Goal: Check status: Check status

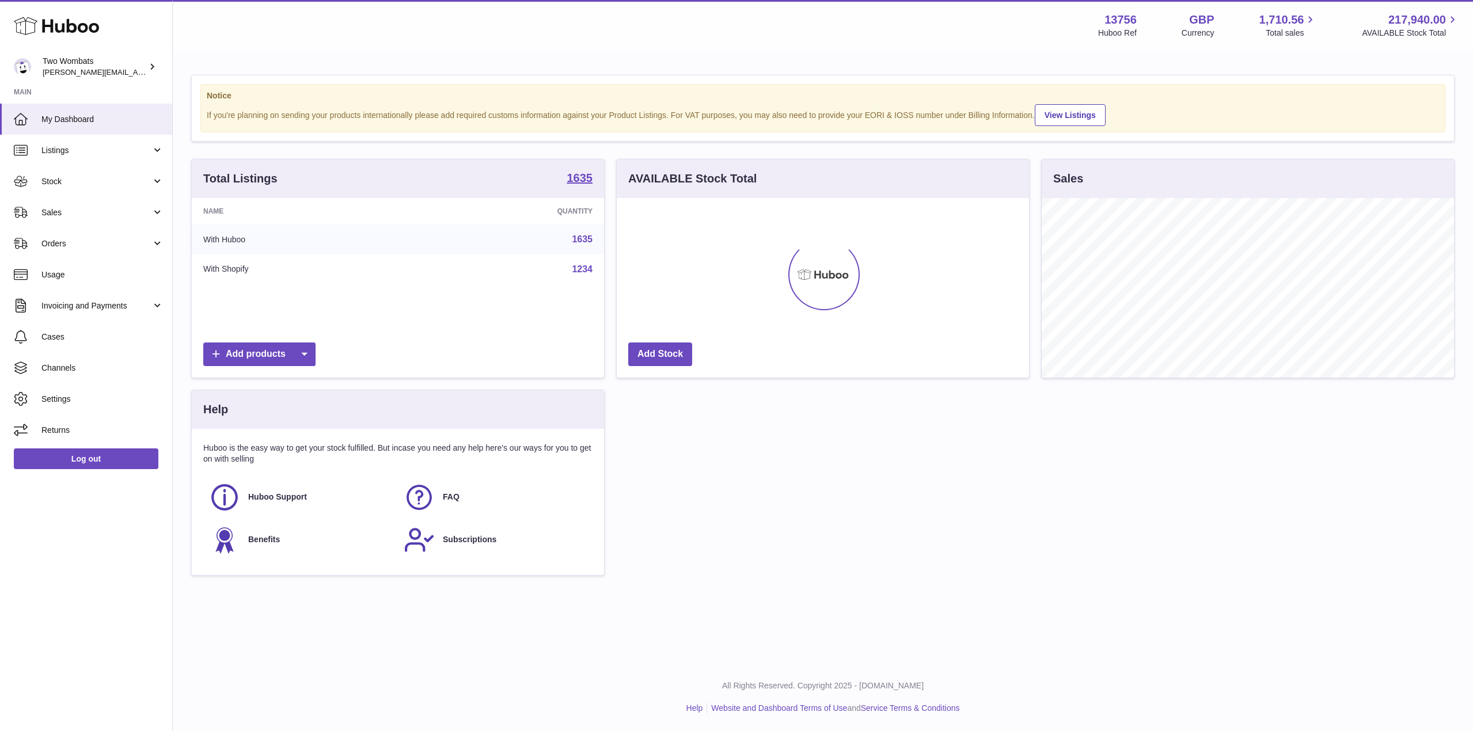
scroll to position [180, 412]
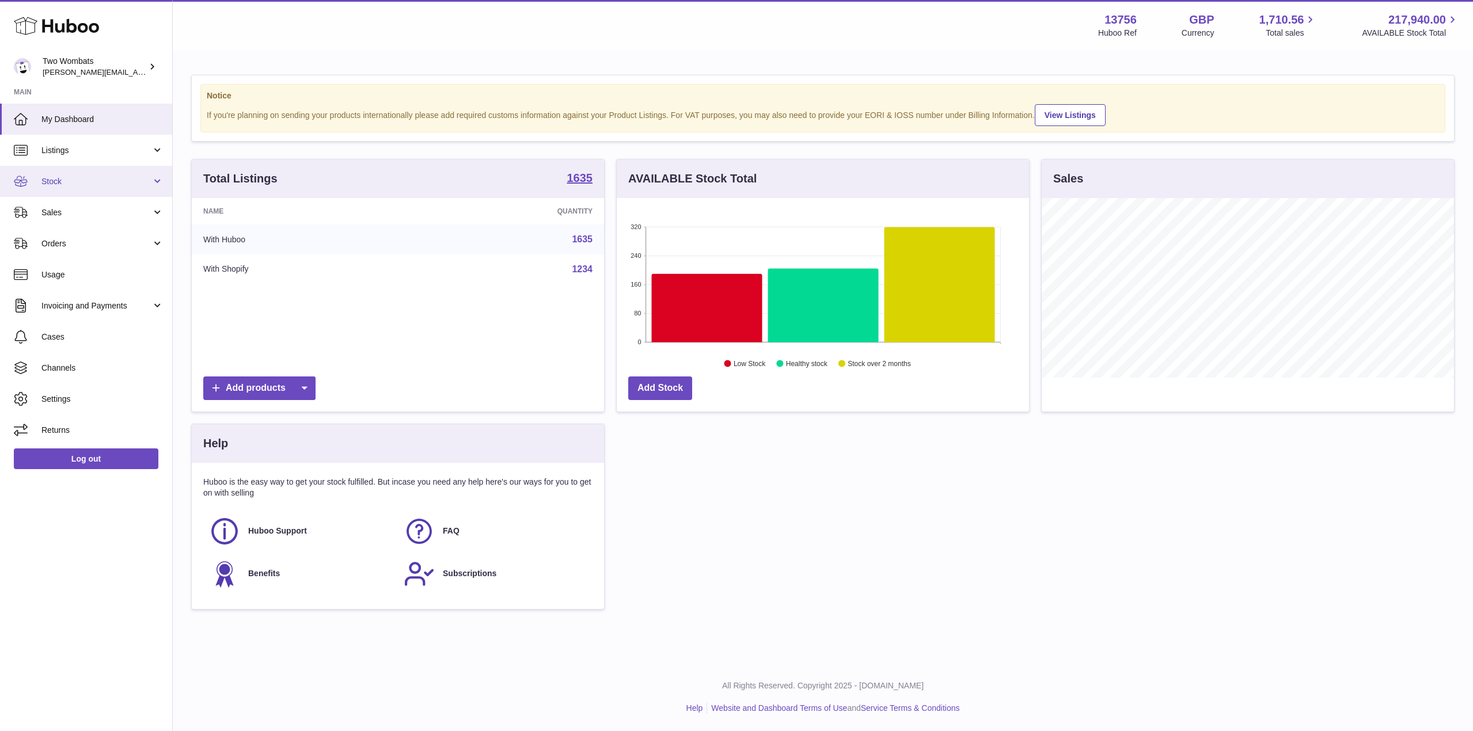
click at [158, 182] on link "Stock" at bounding box center [86, 181] width 172 height 31
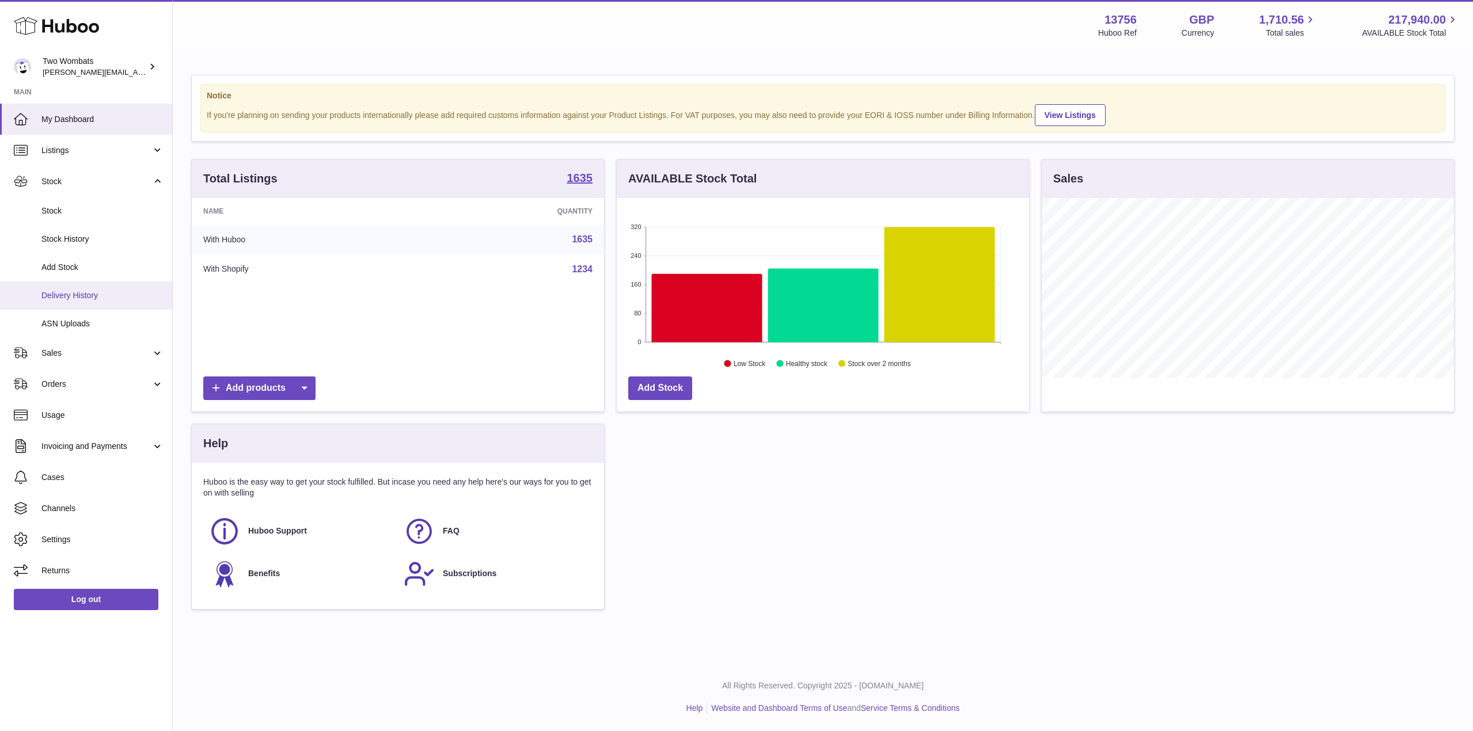
click at [112, 291] on span "Delivery History" at bounding box center [102, 295] width 122 height 11
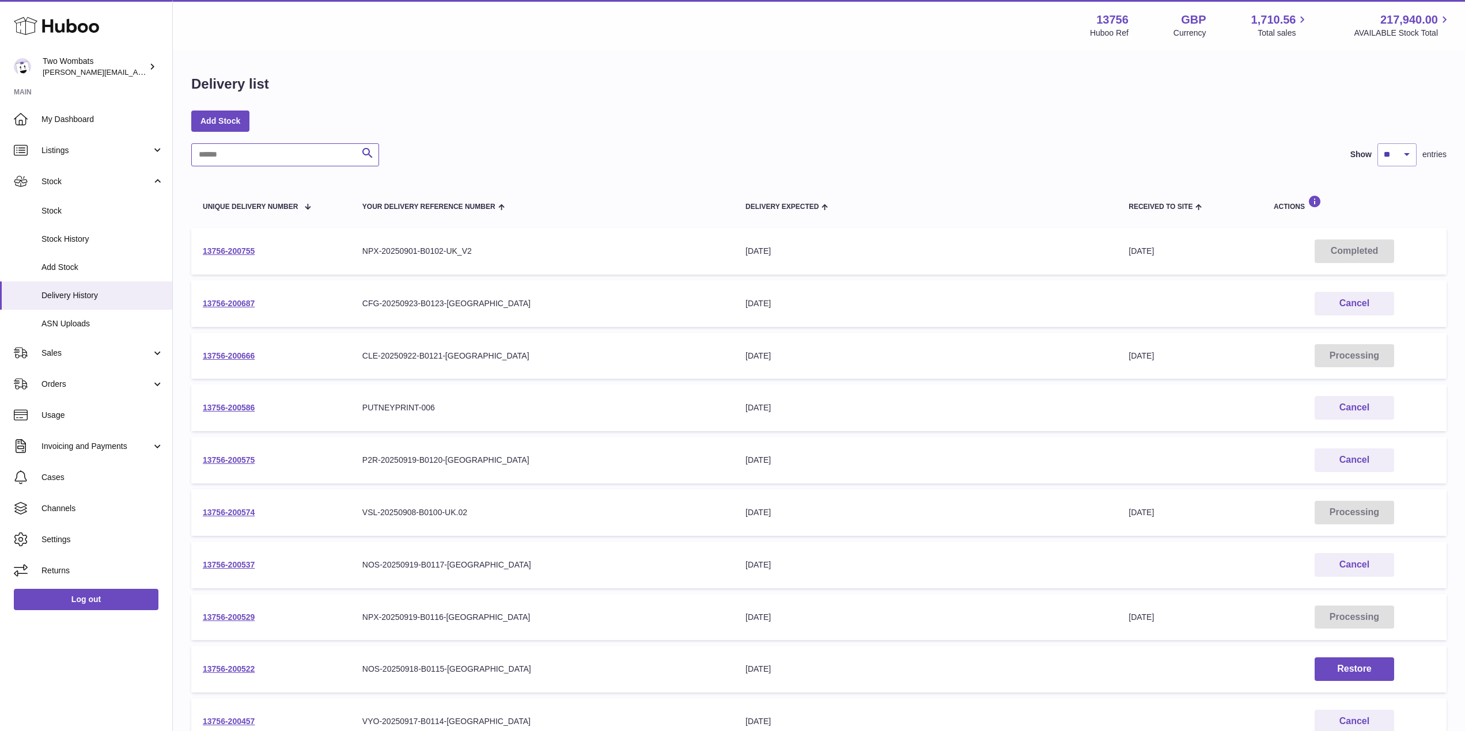
click at [282, 160] on input "text" at bounding box center [285, 154] width 188 height 23
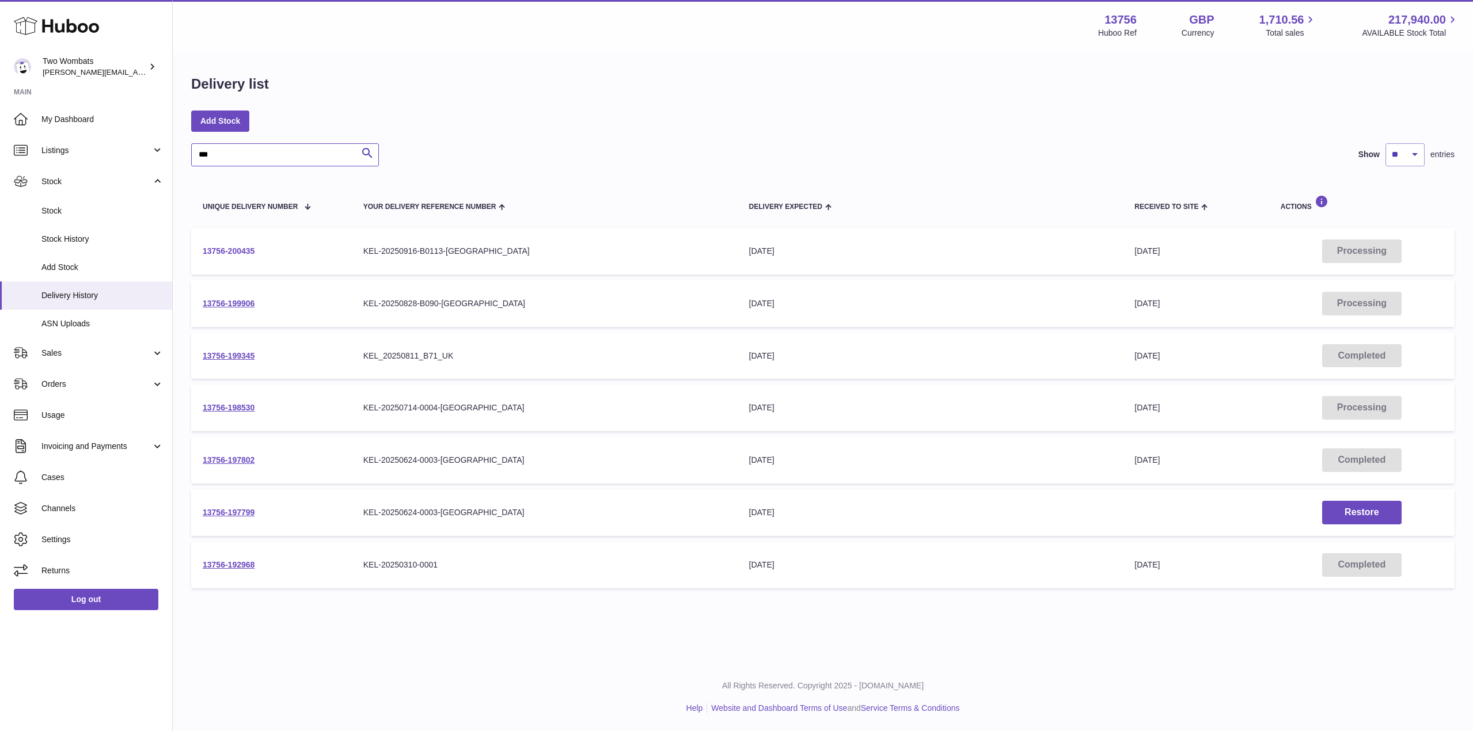
type input "***"
click at [229, 251] on link "13756-200435" at bounding box center [229, 251] width 52 height 9
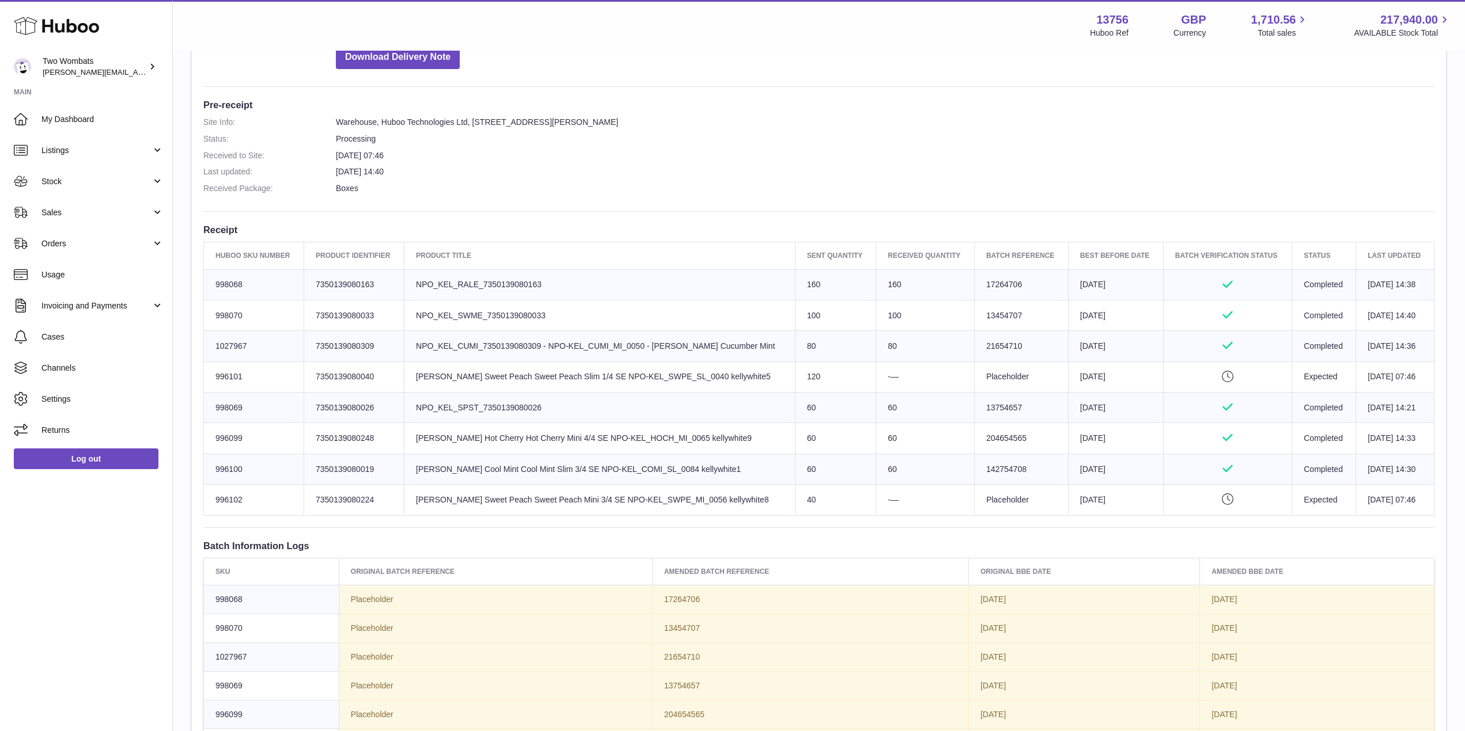
scroll to position [359, 0]
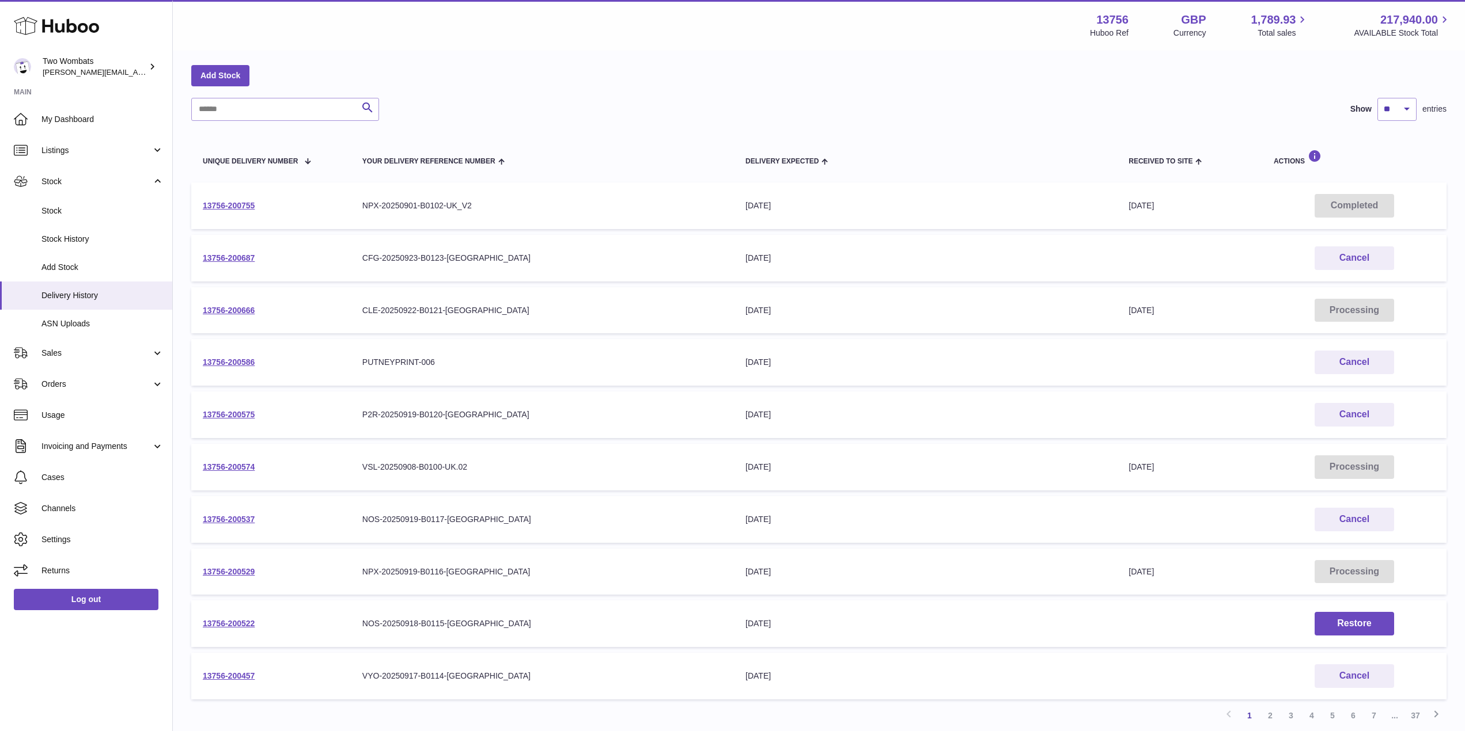
scroll to position [43, 0]
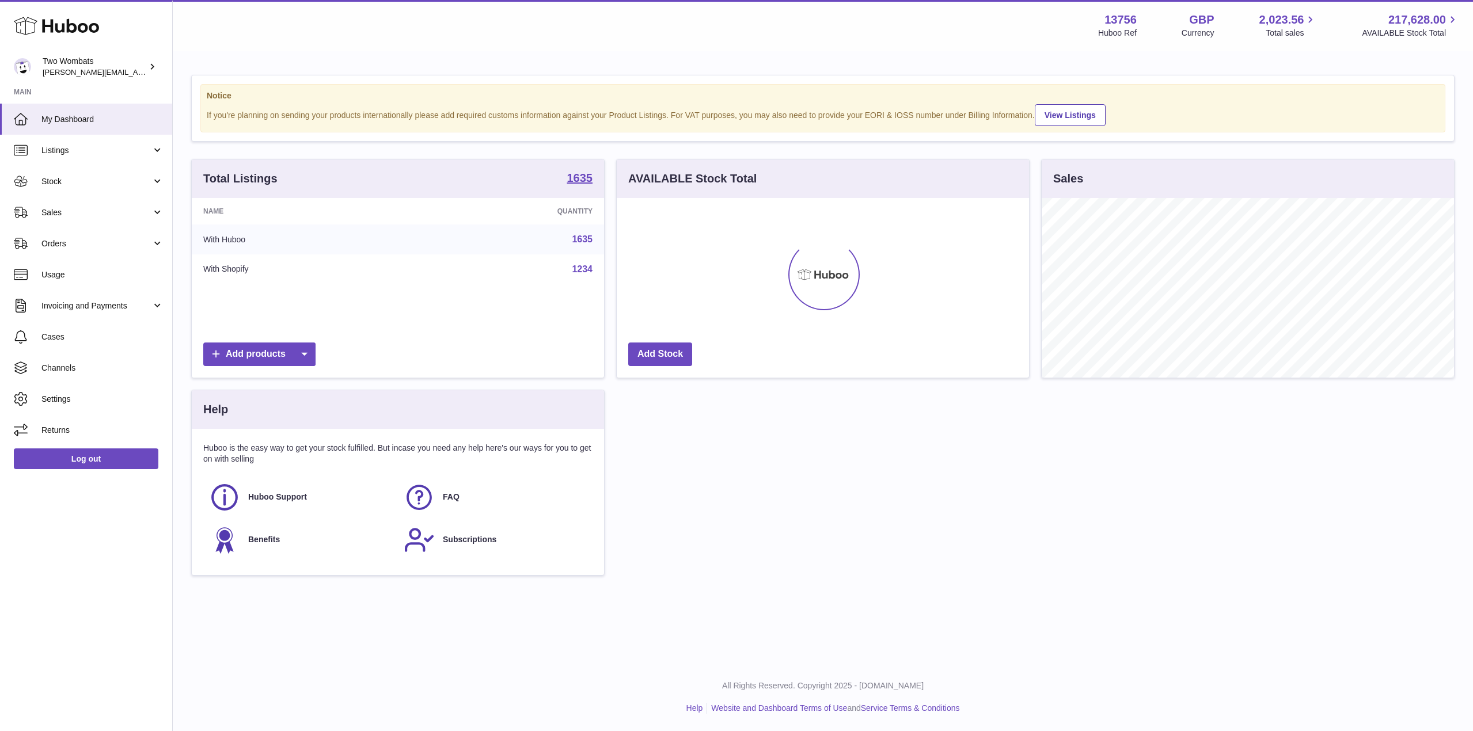
scroll to position [180, 412]
click at [138, 184] on span "Stock" at bounding box center [96, 181] width 110 height 11
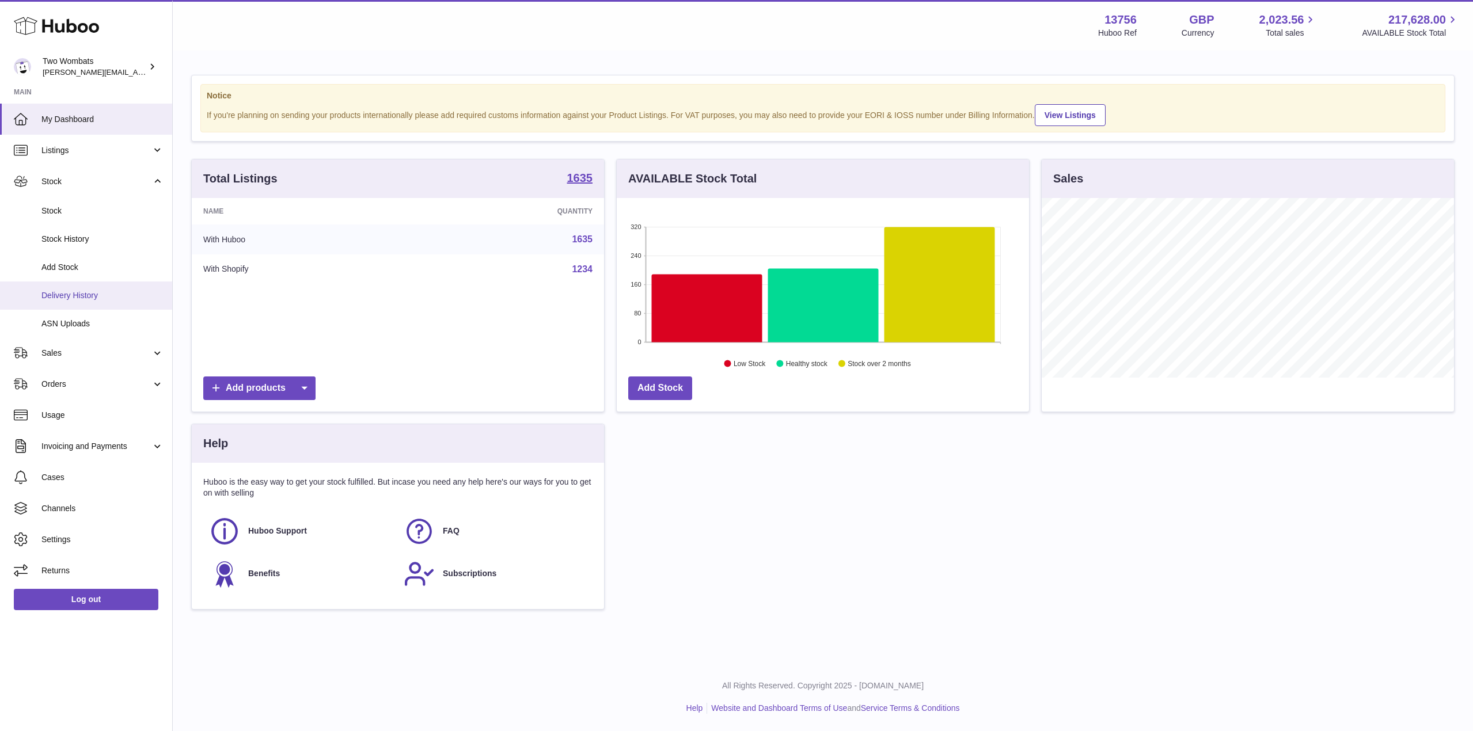
click at [90, 300] on span "Delivery History" at bounding box center [102, 295] width 122 height 11
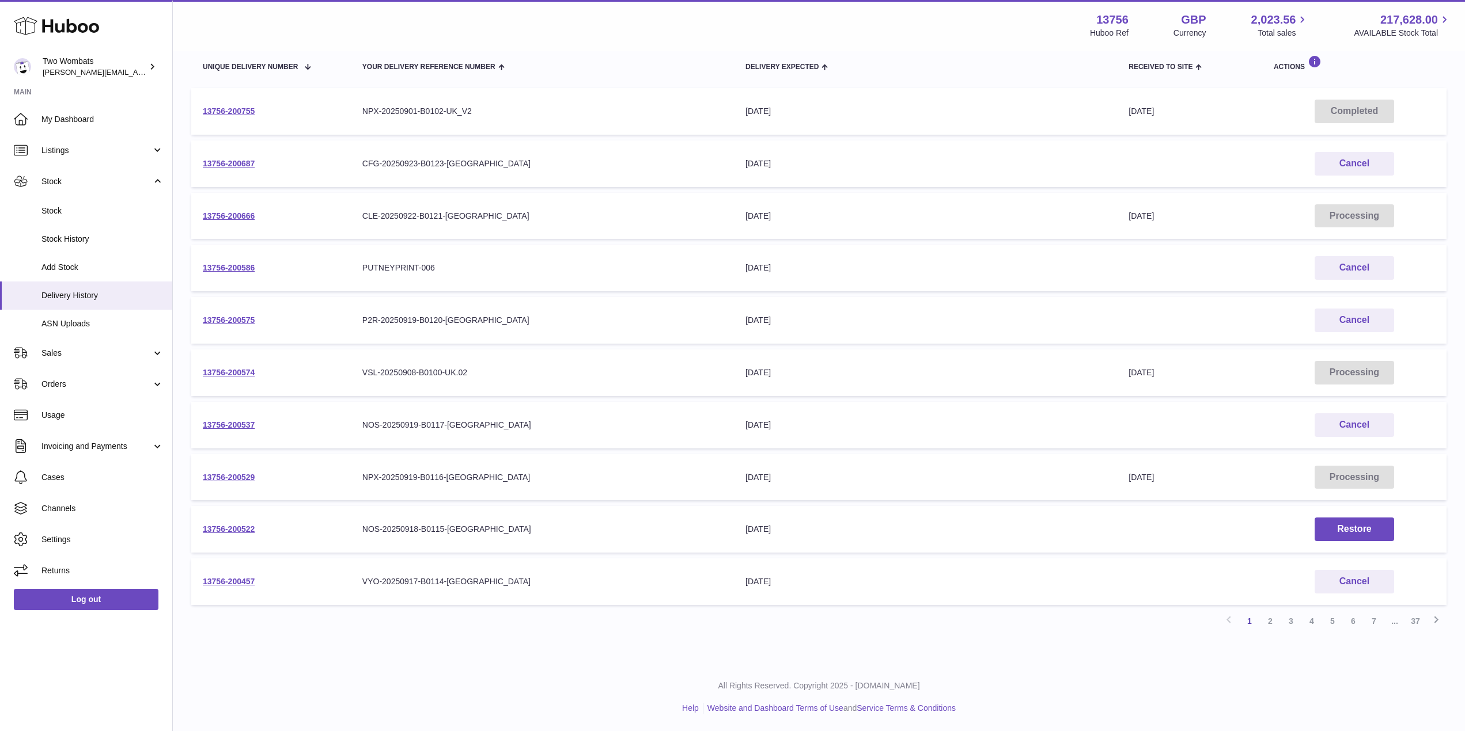
scroll to position [126, 0]
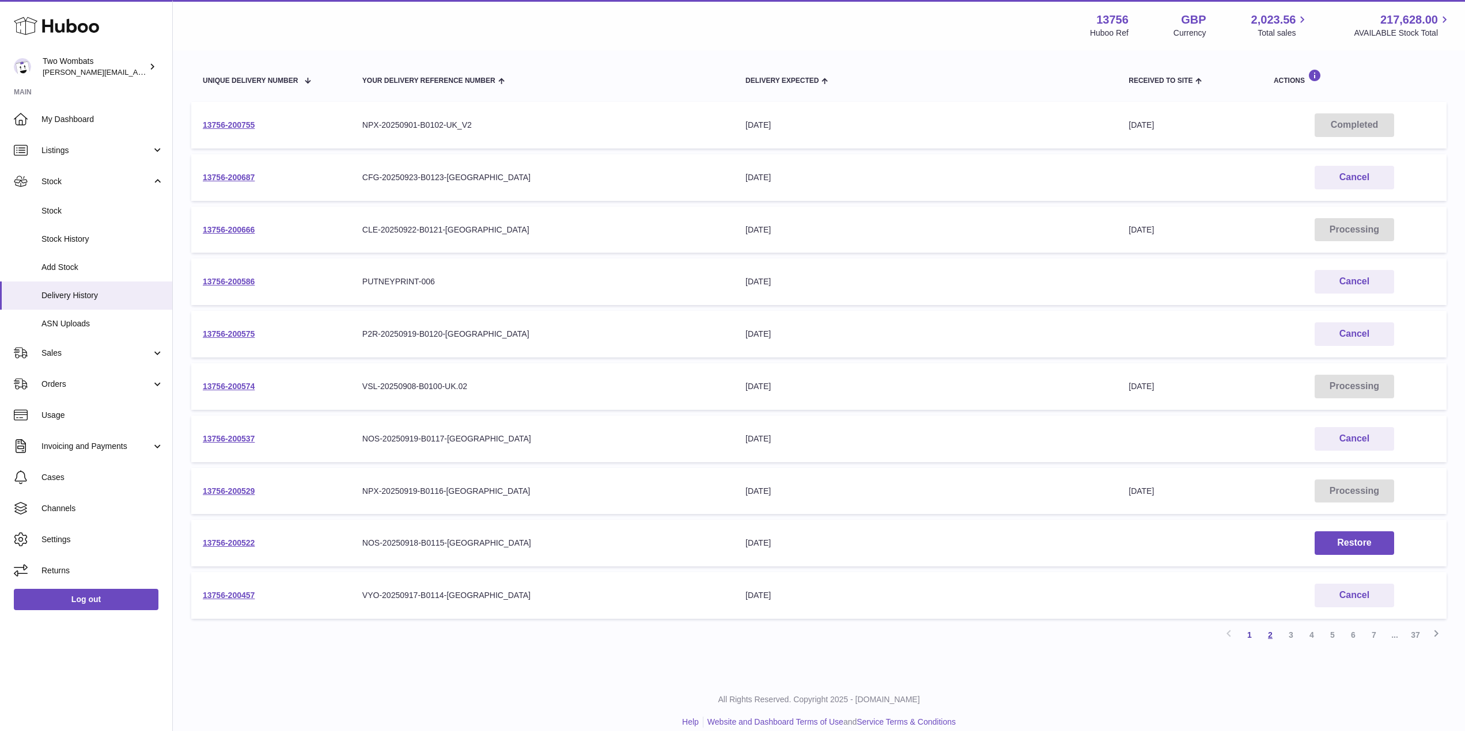
click at [1271, 636] on link "2" at bounding box center [1270, 635] width 21 height 21
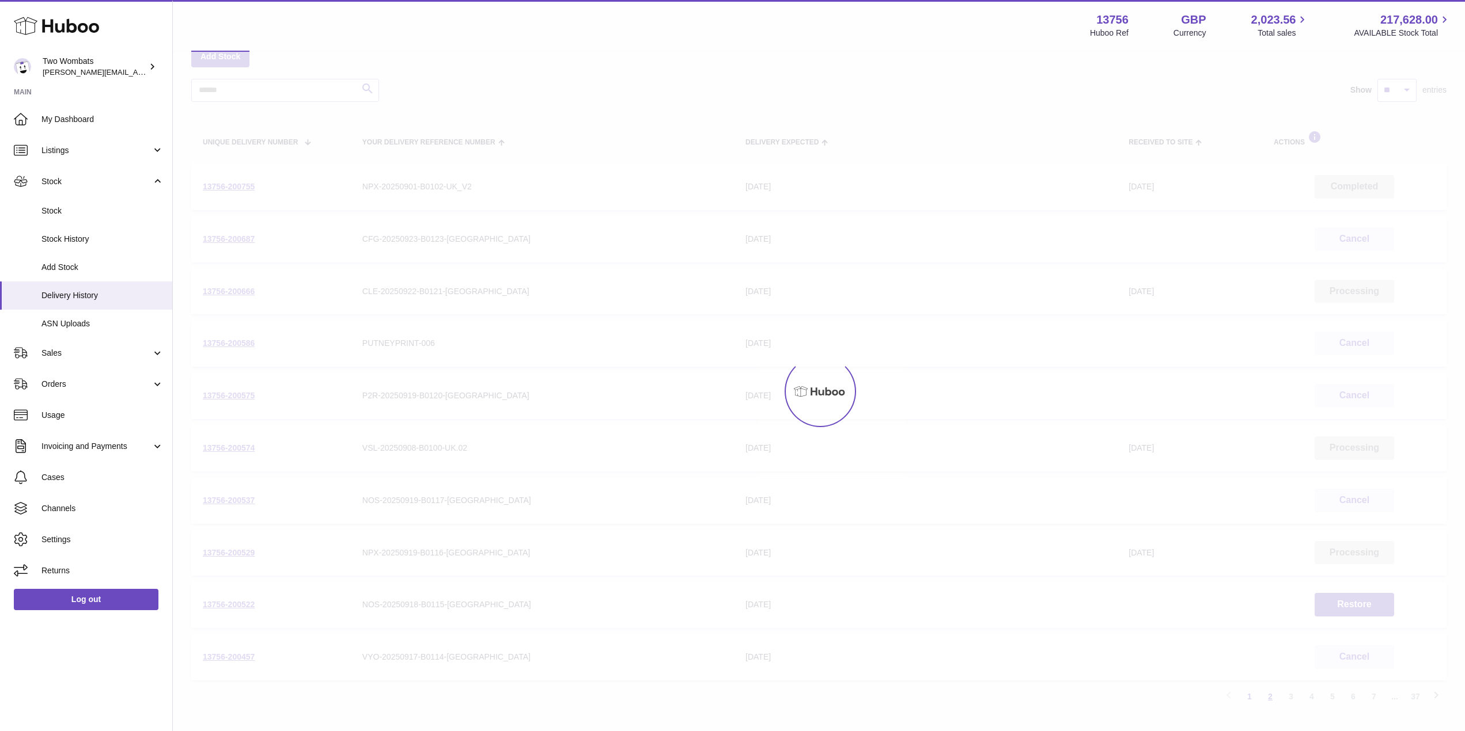
scroll to position [52, 0]
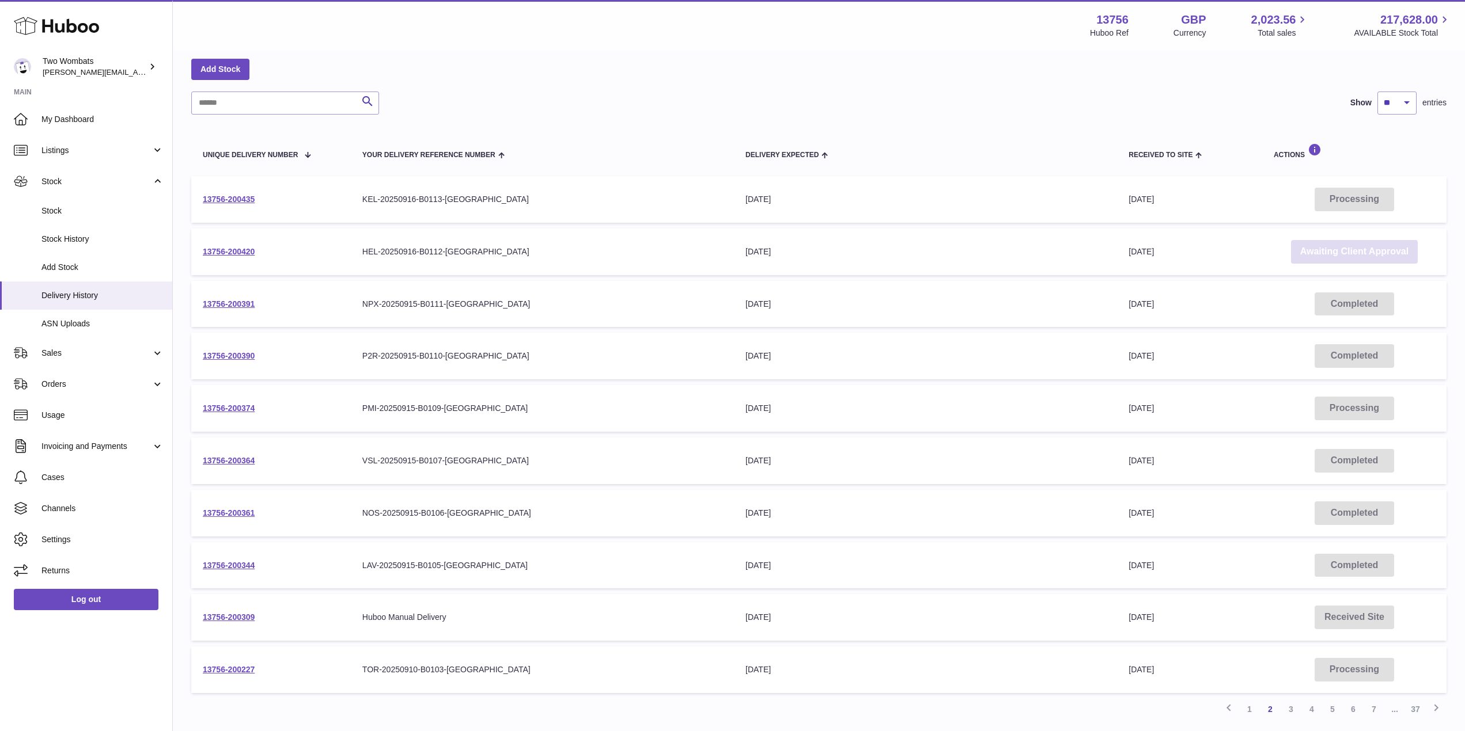
click at [1339, 252] on link "Awaiting Client Approval" at bounding box center [1354, 252] width 127 height 24
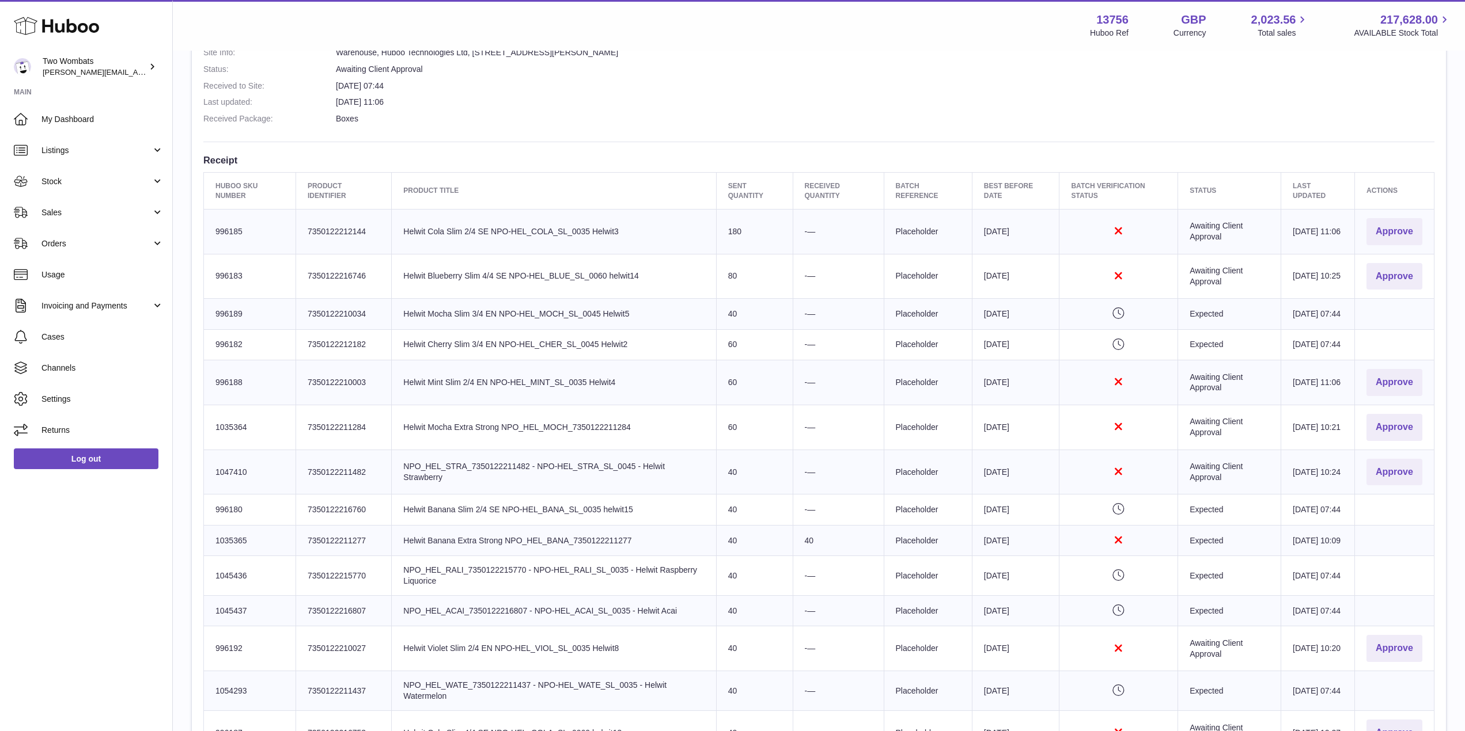
scroll to position [335, 0]
click at [1385, 228] on button "Approve" at bounding box center [1394, 230] width 56 height 27
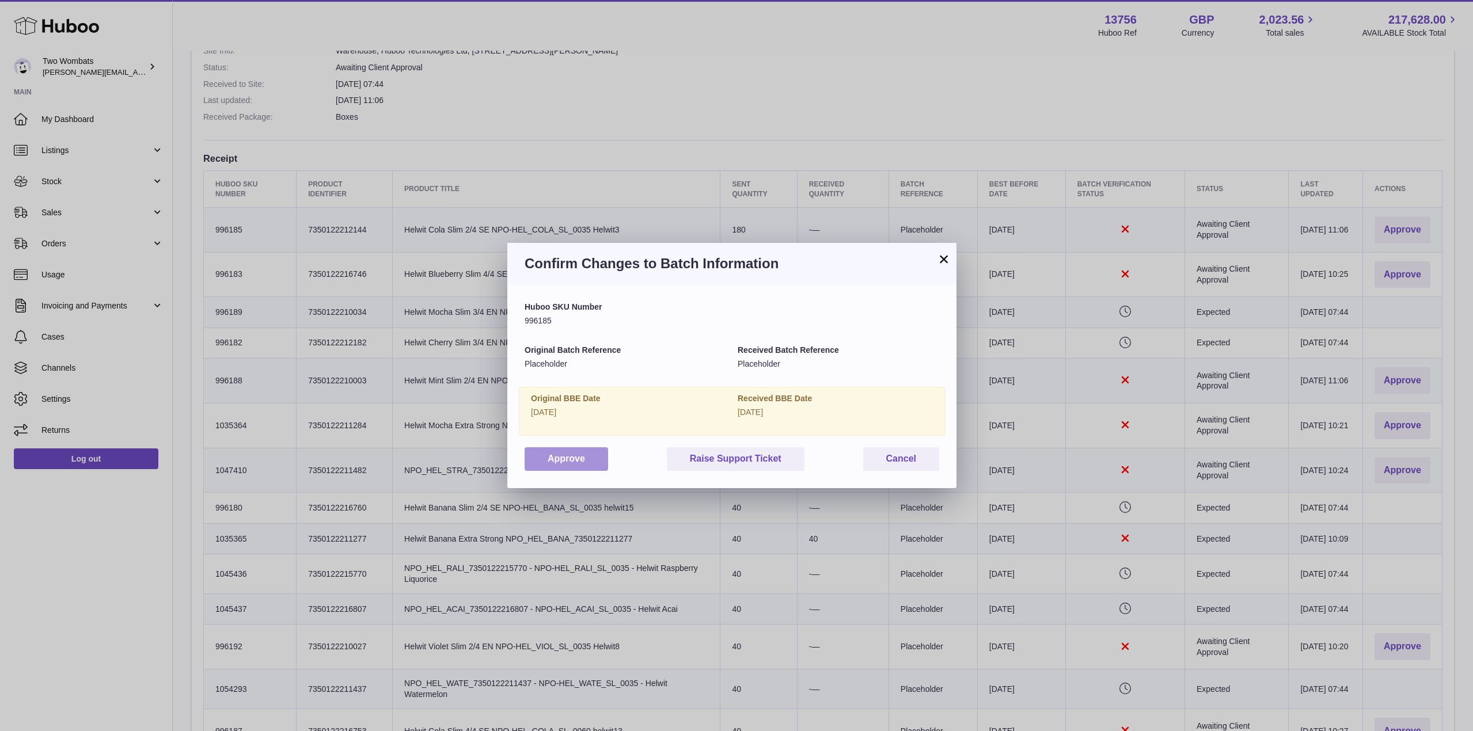
click at [563, 455] on button "Approve" at bounding box center [567, 460] width 84 height 24
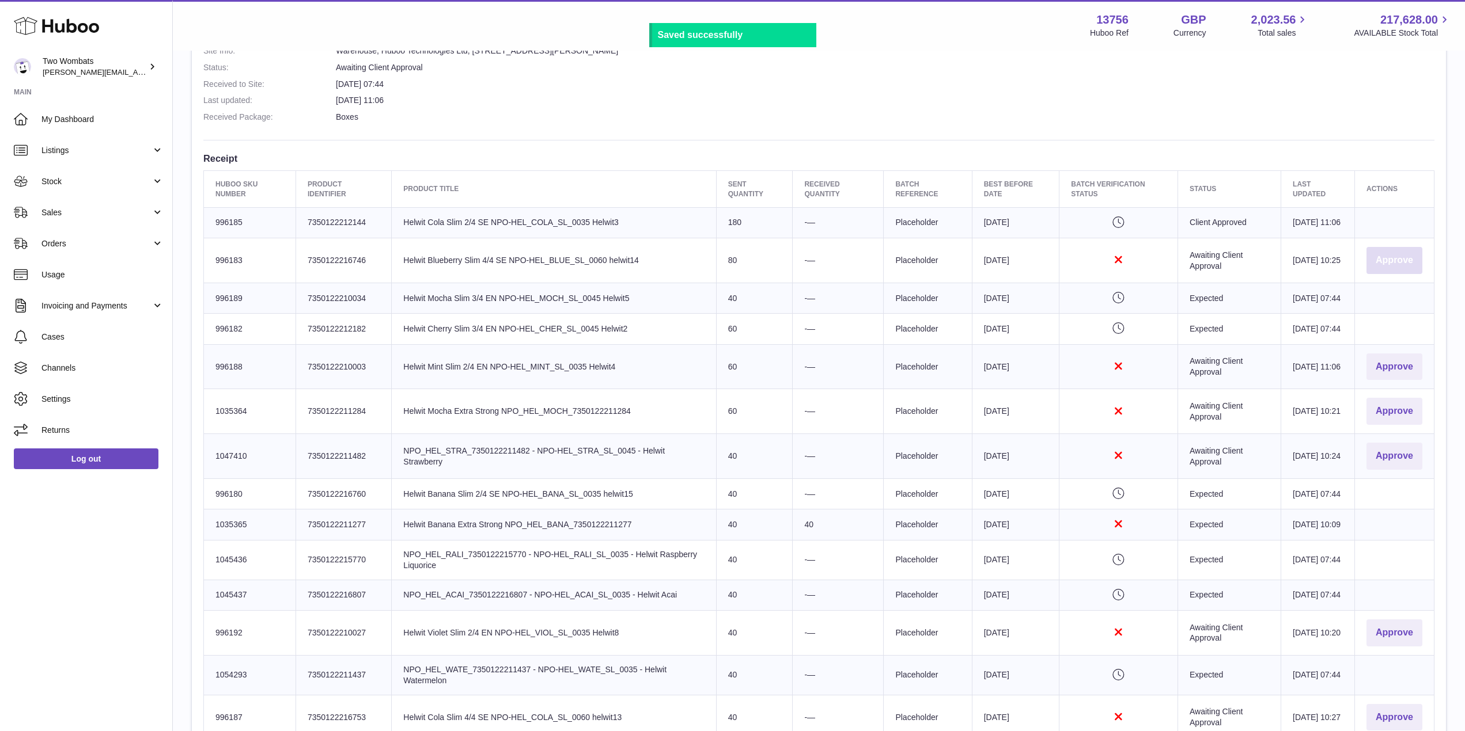
click at [1383, 258] on button "Approve" at bounding box center [1394, 260] width 56 height 27
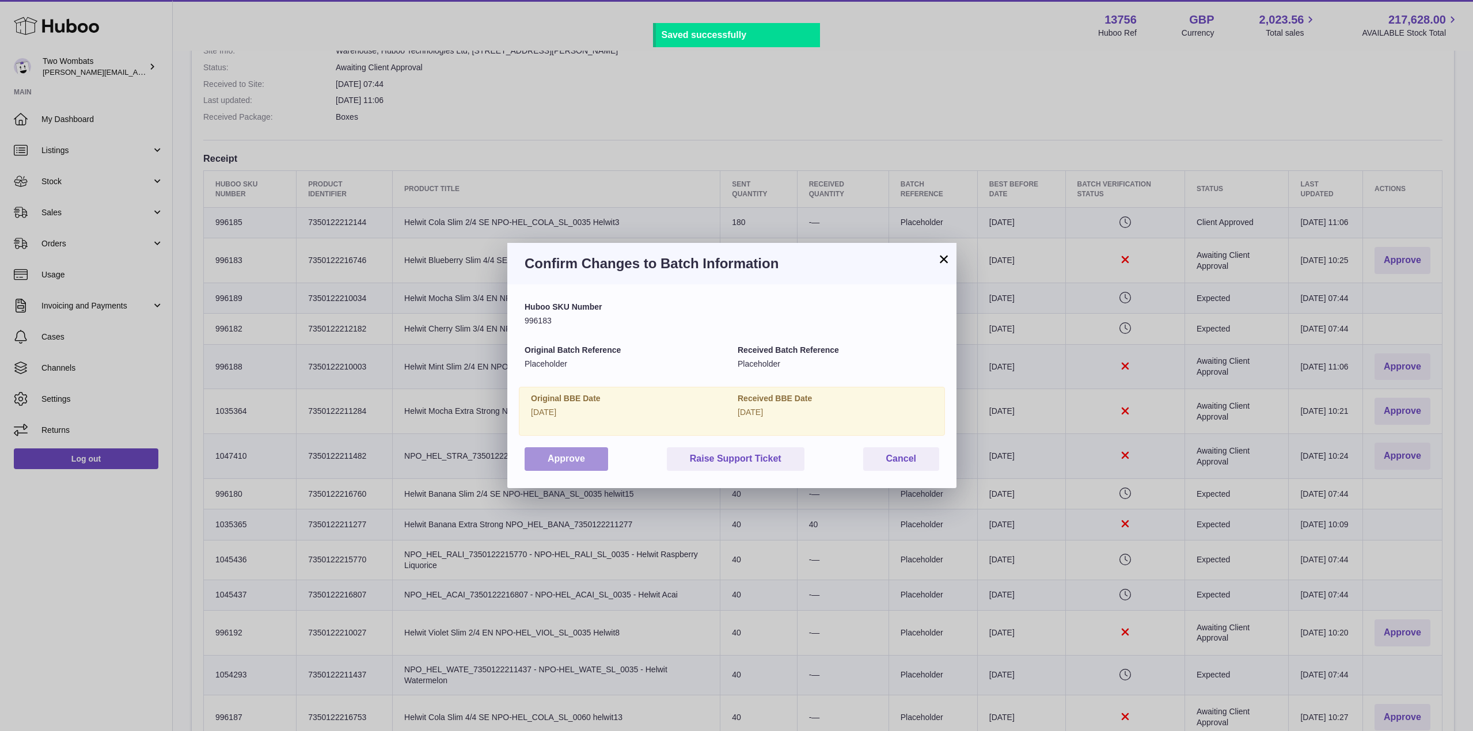
click at [589, 454] on button "Approve" at bounding box center [567, 460] width 84 height 24
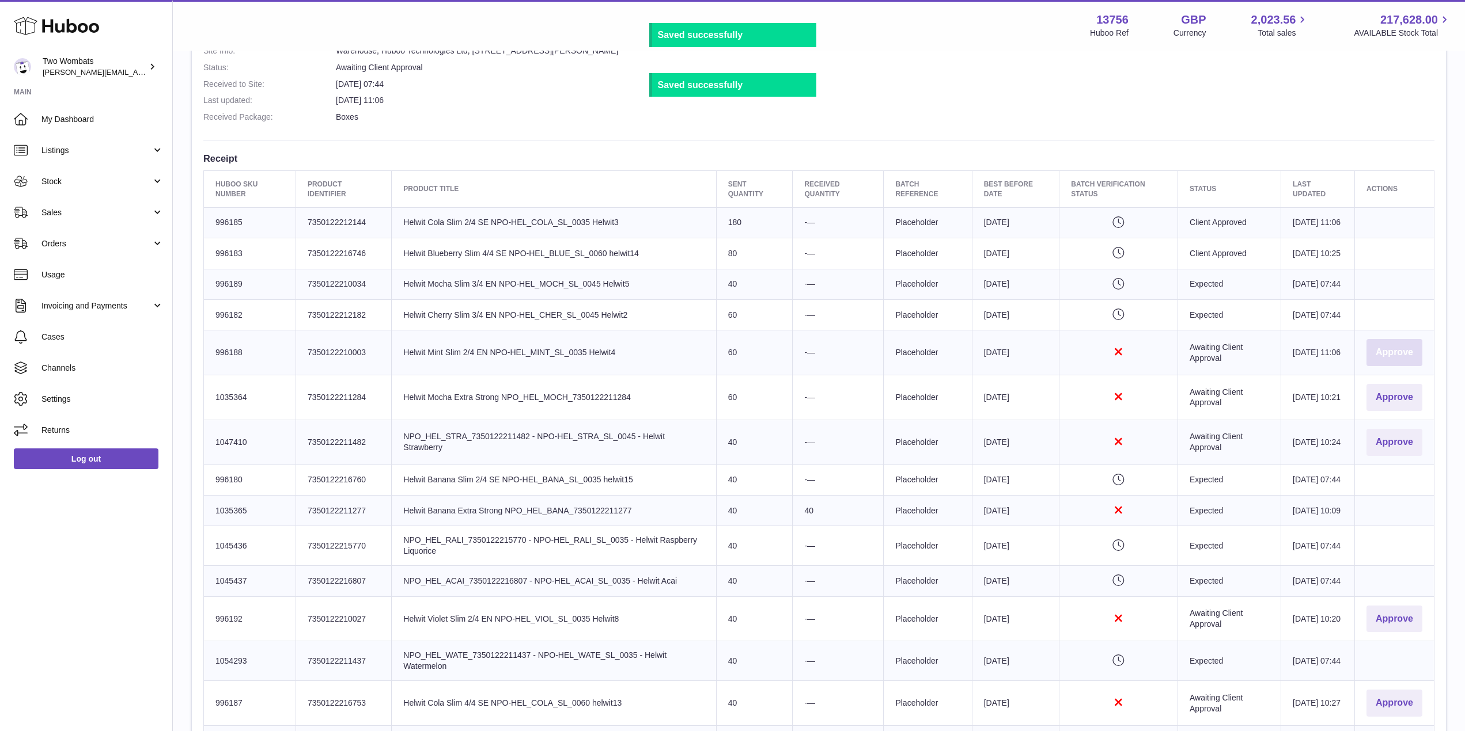
click at [1382, 366] on button "Approve" at bounding box center [1394, 352] width 56 height 27
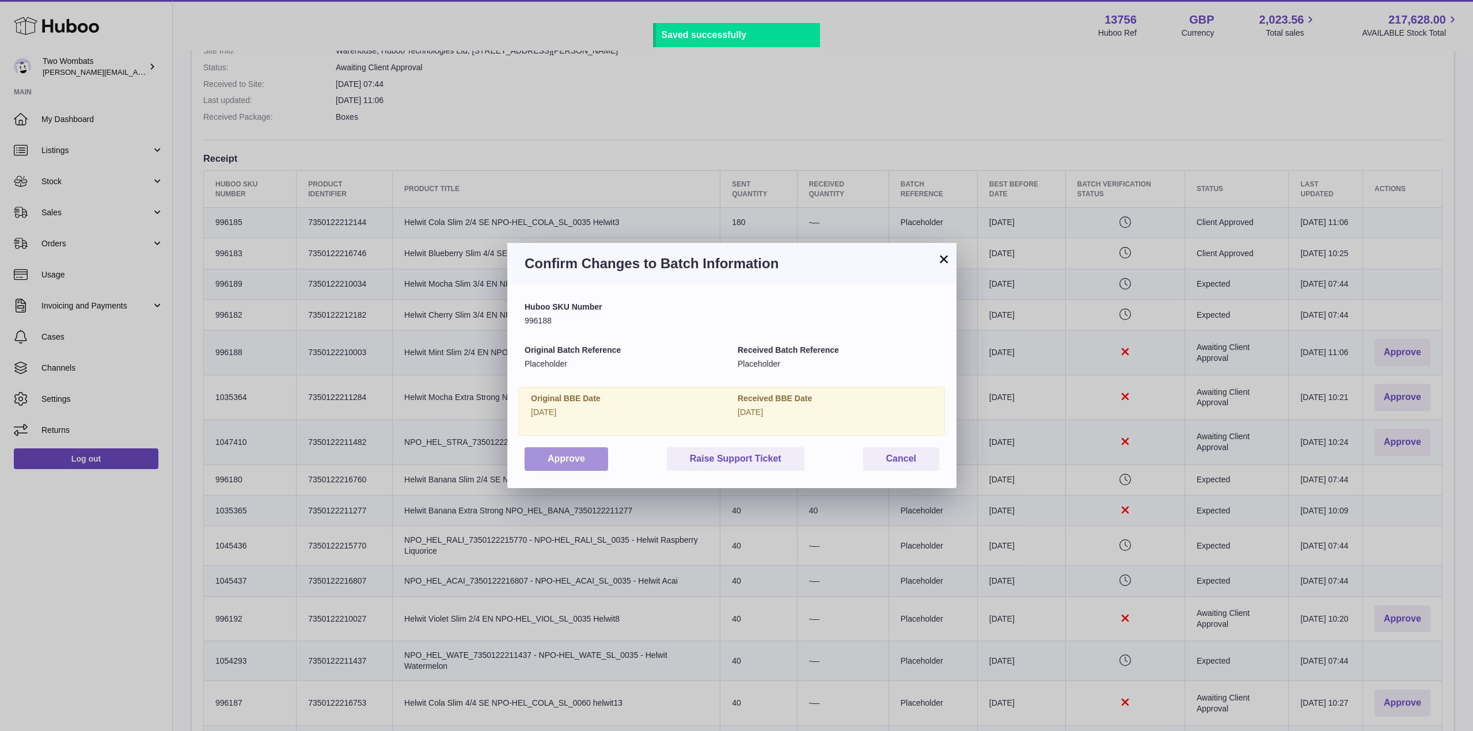
click at [577, 460] on button "Approve" at bounding box center [567, 460] width 84 height 24
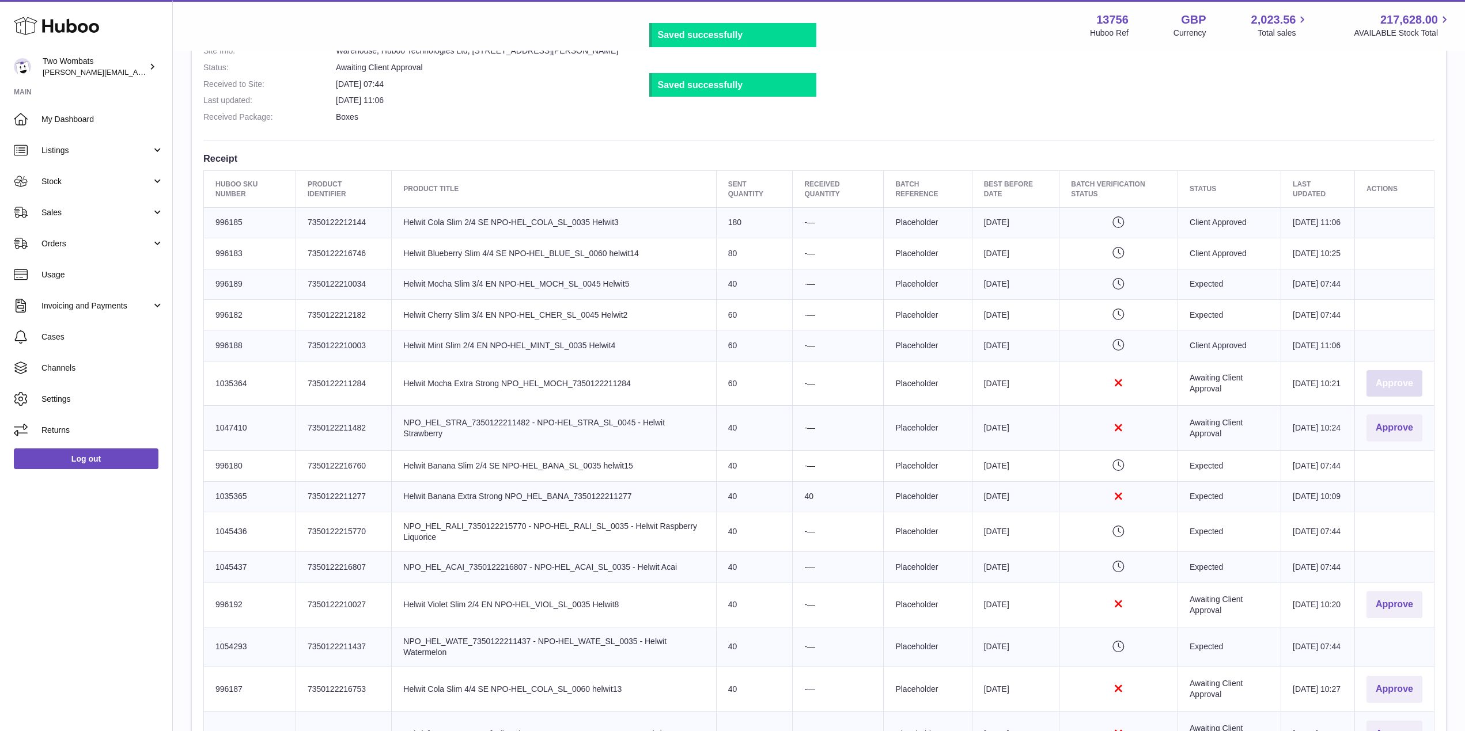
click at [1384, 397] on button "Approve" at bounding box center [1394, 383] width 56 height 27
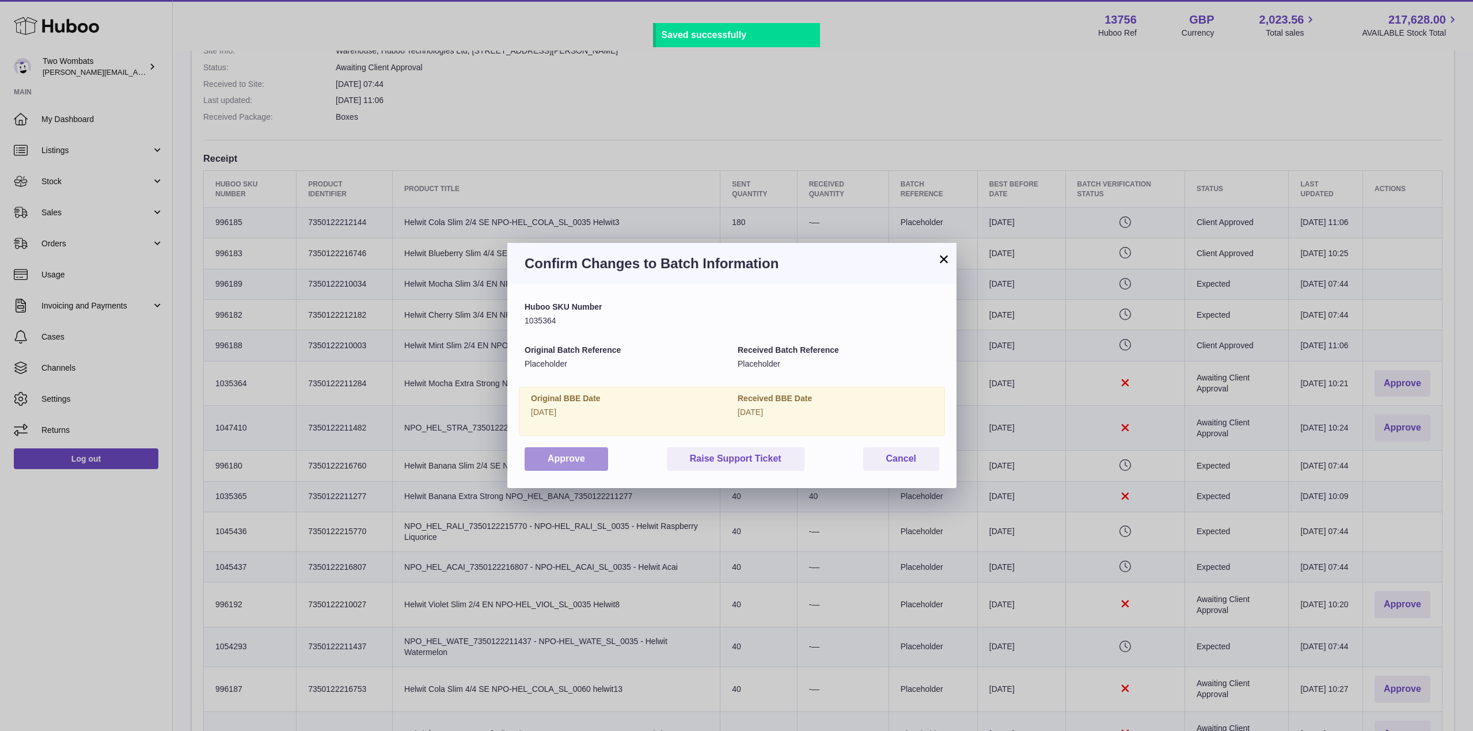
click at [553, 456] on button "Approve" at bounding box center [567, 460] width 84 height 24
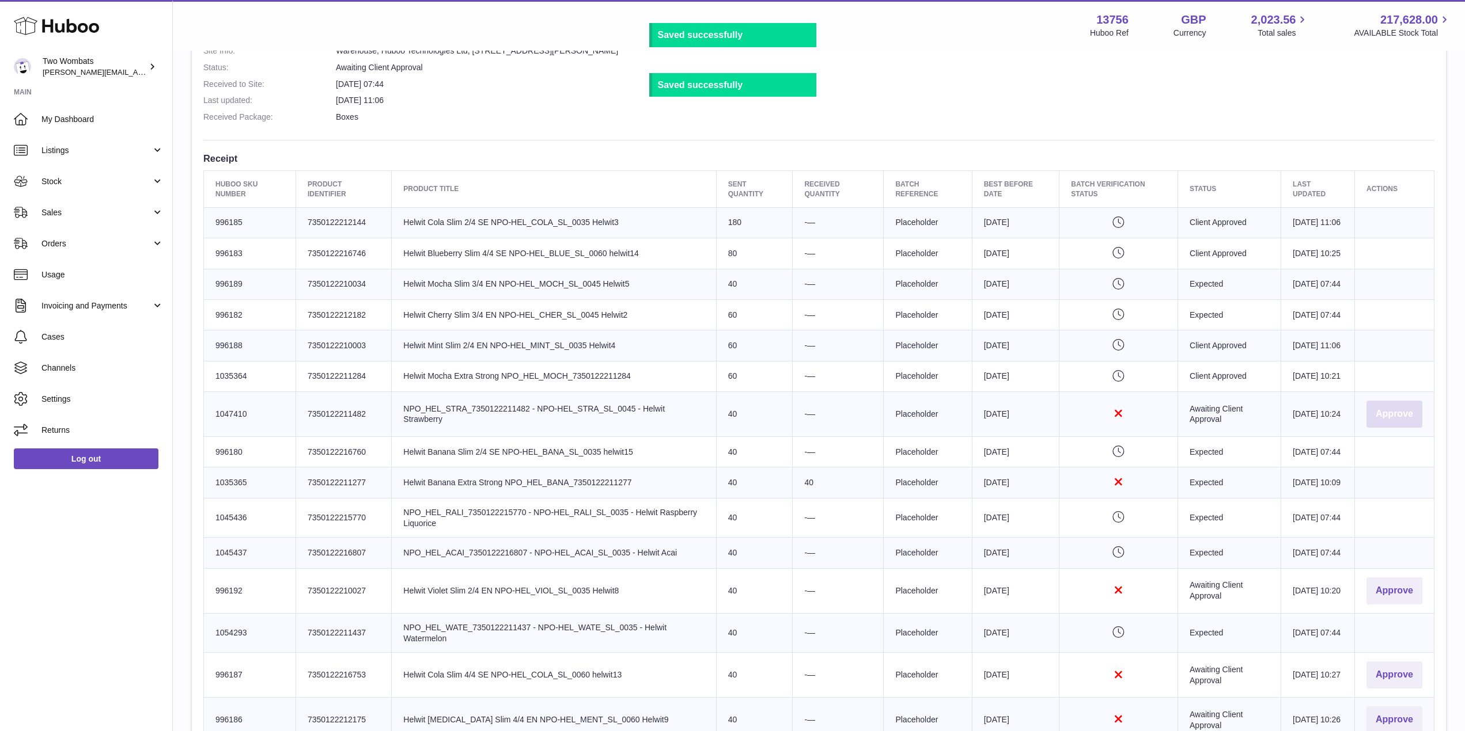
click at [1418, 428] on button "Approve" at bounding box center [1394, 414] width 56 height 27
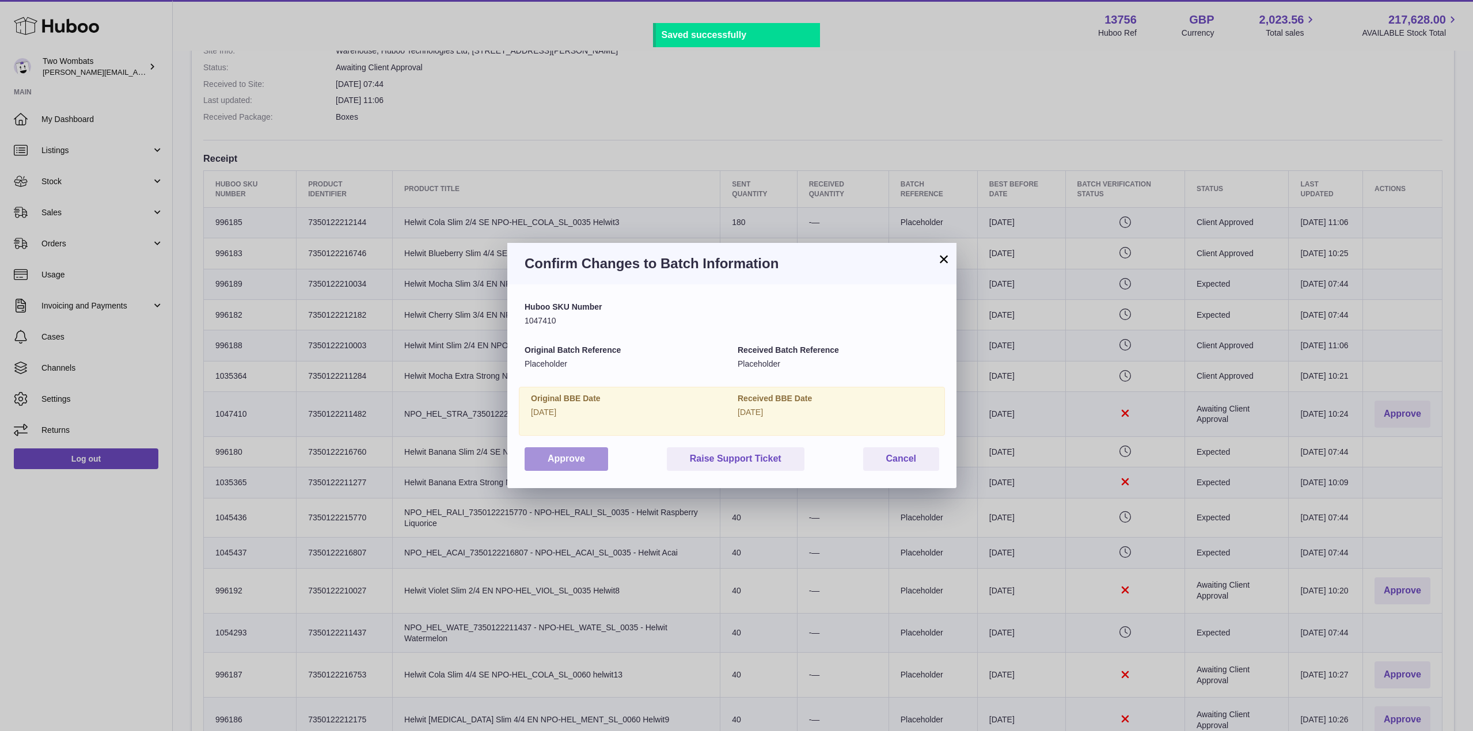
click at [543, 464] on button "Approve" at bounding box center [567, 460] width 84 height 24
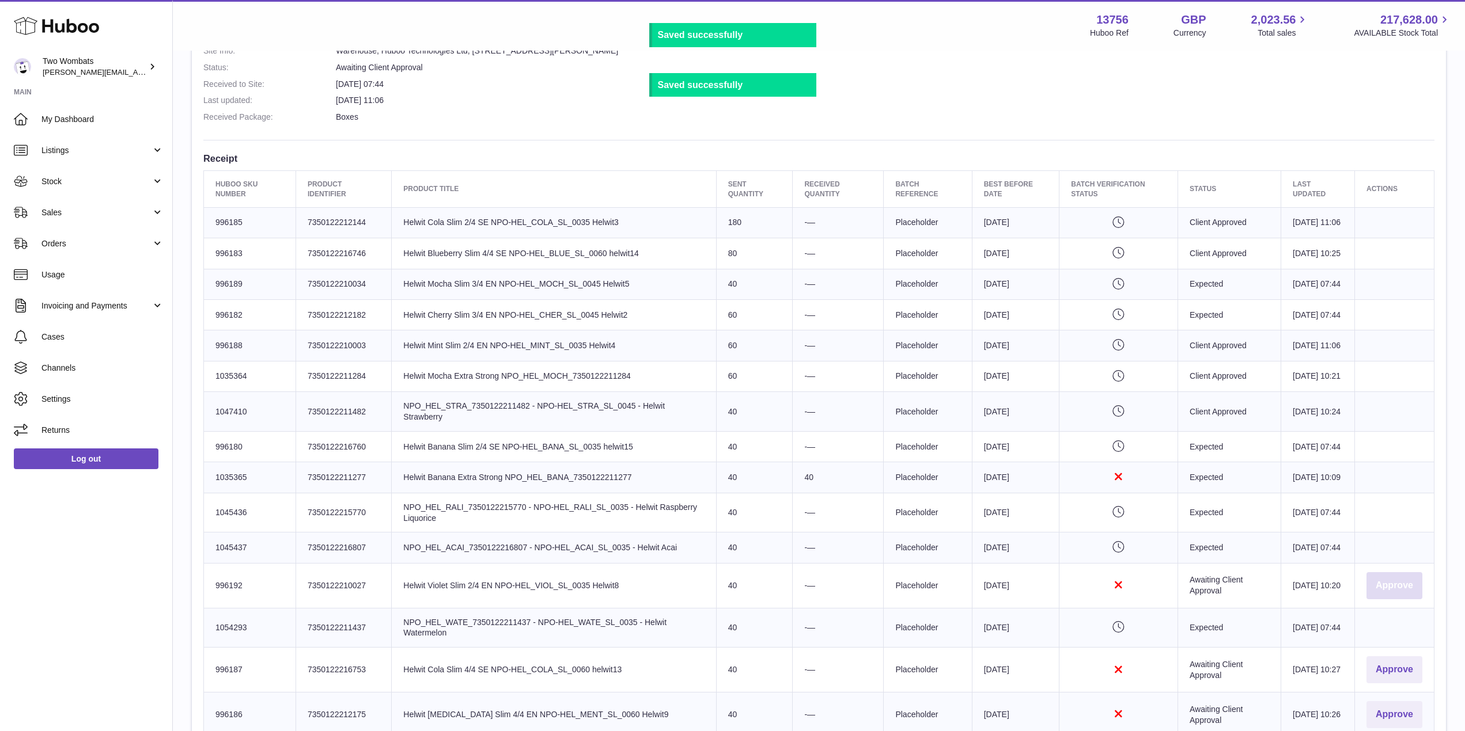
click at [1386, 600] on button "Approve" at bounding box center [1394, 585] width 56 height 27
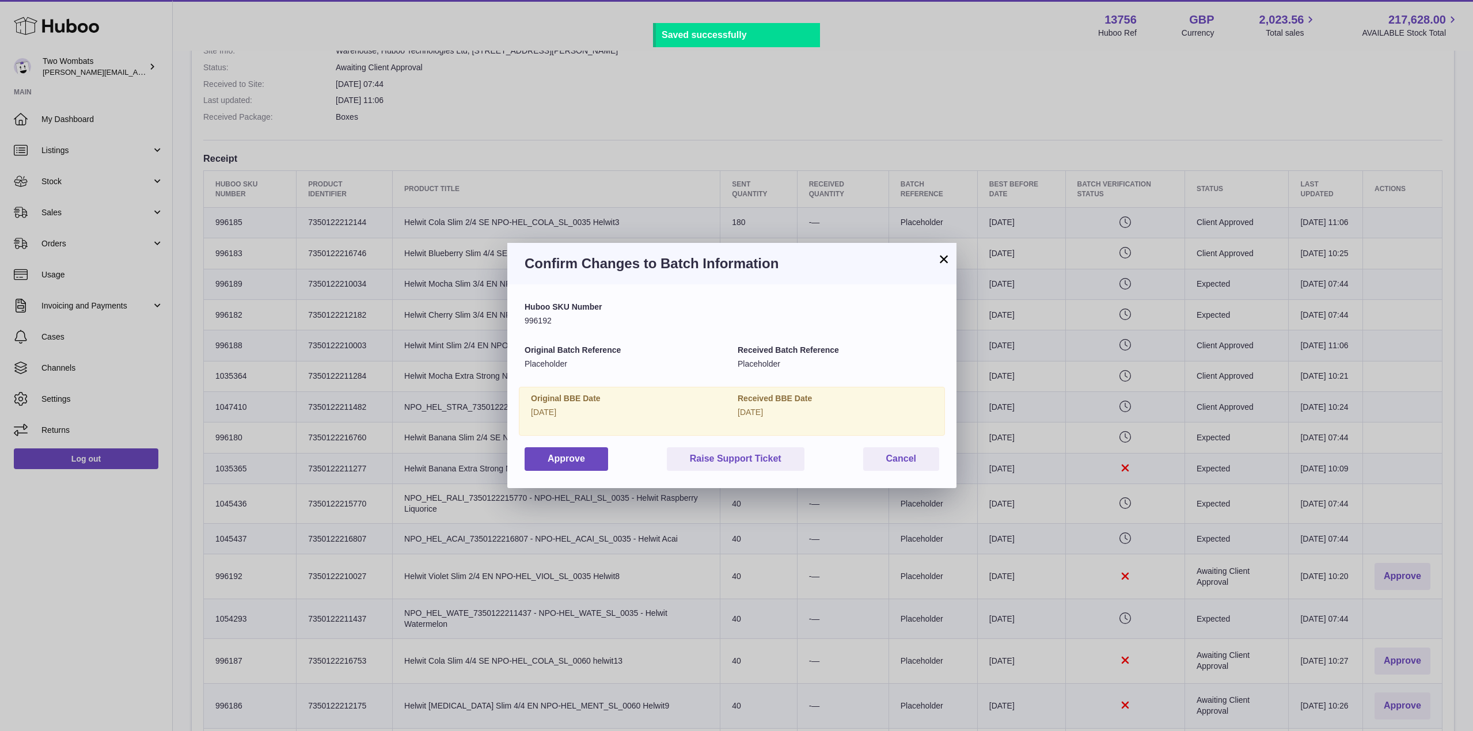
click at [551, 446] on div "Huboo SKU Number 996192 Original Batch Reference Placeholder Received Batch Ref…" at bounding box center [732, 386] width 415 height 169
click at [574, 461] on button "Approve" at bounding box center [567, 460] width 84 height 24
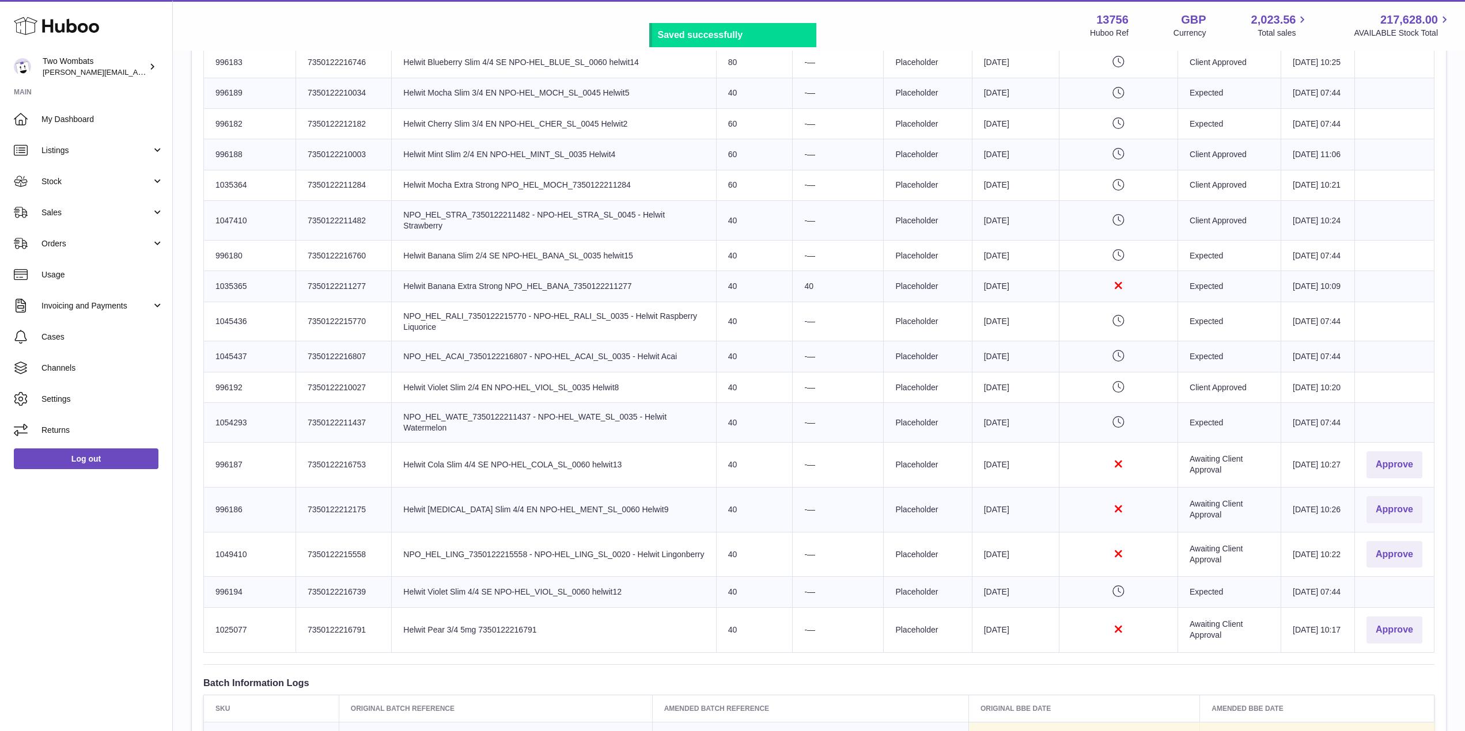
scroll to position [643, 0]
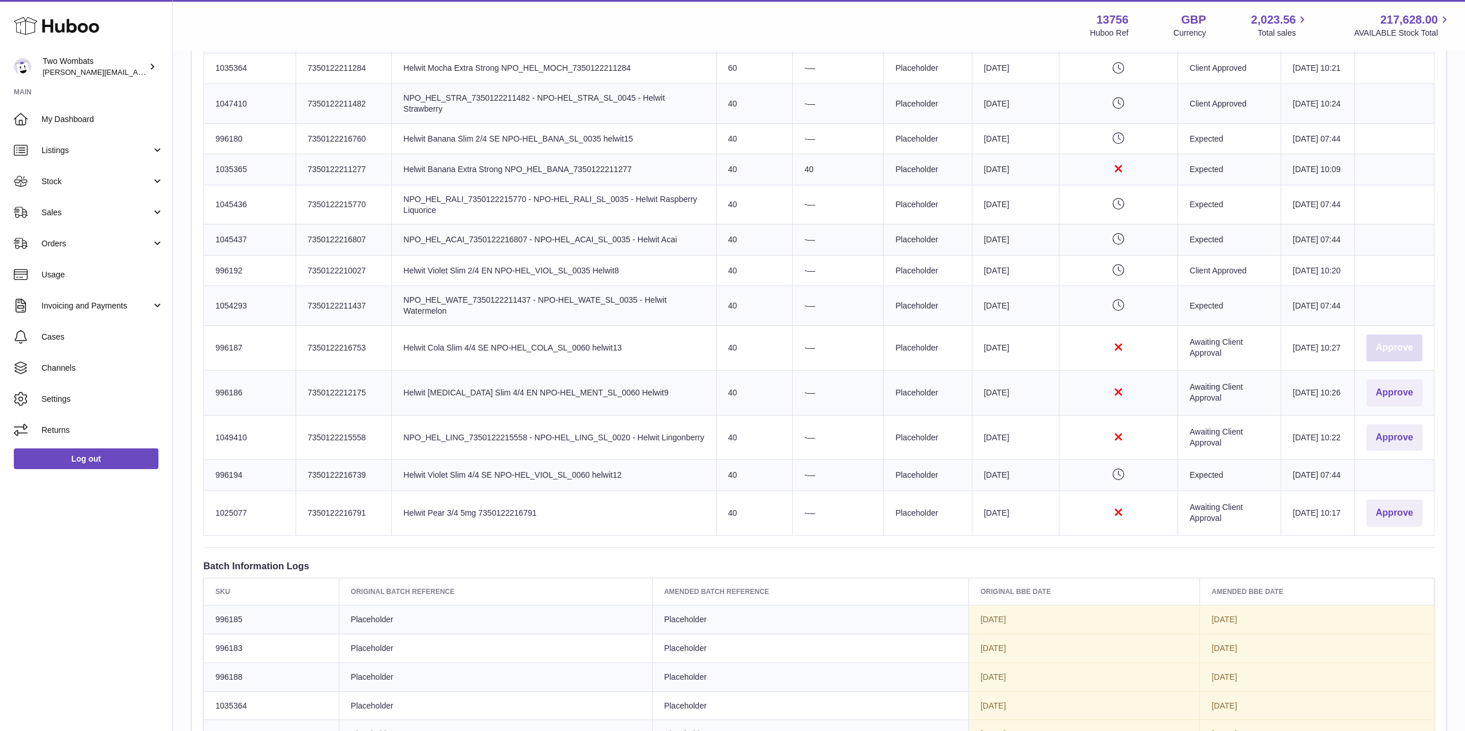
click at [1412, 362] on button "Approve" at bounding box center [1394, 348] width 56 height 27
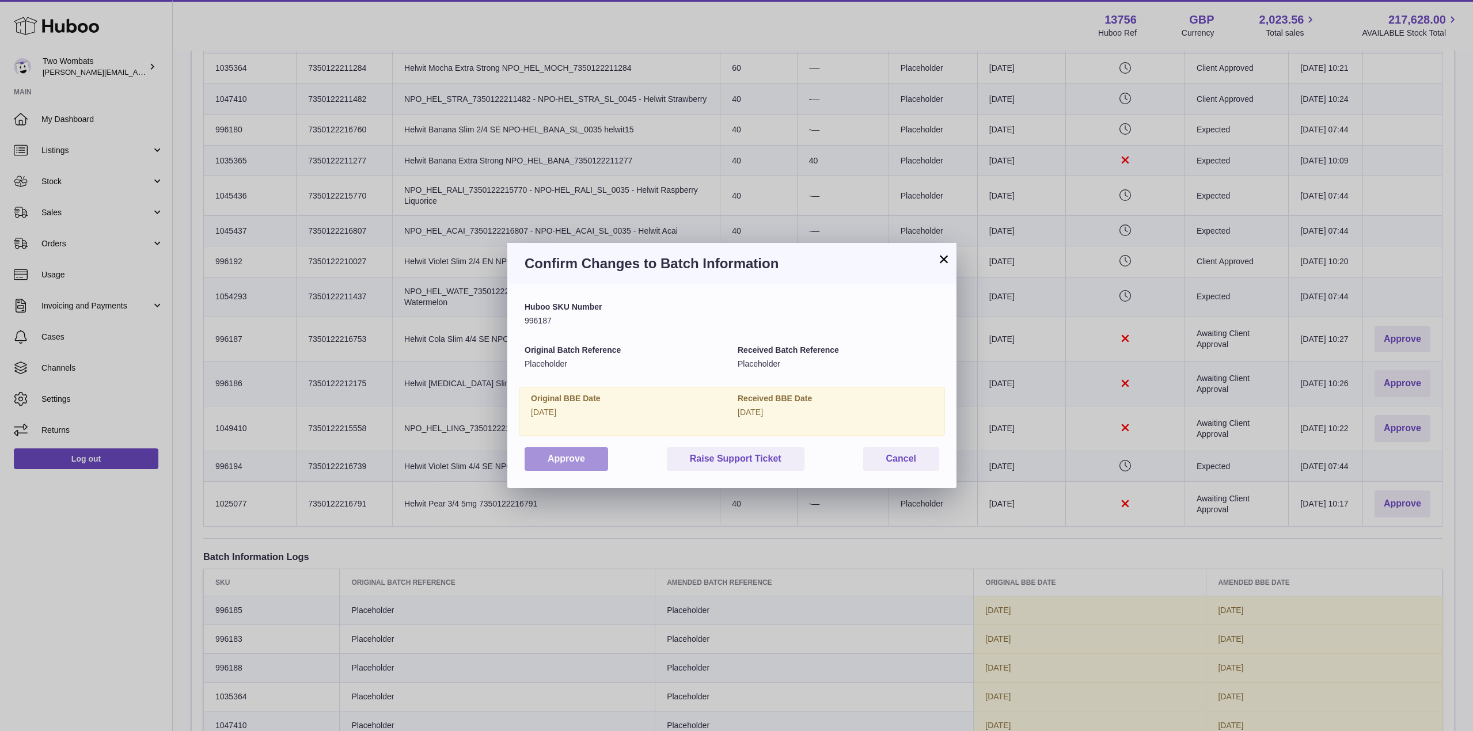
click at [585, 461] on button "Approve" at bounding box center [567, 460] width 84 height 24
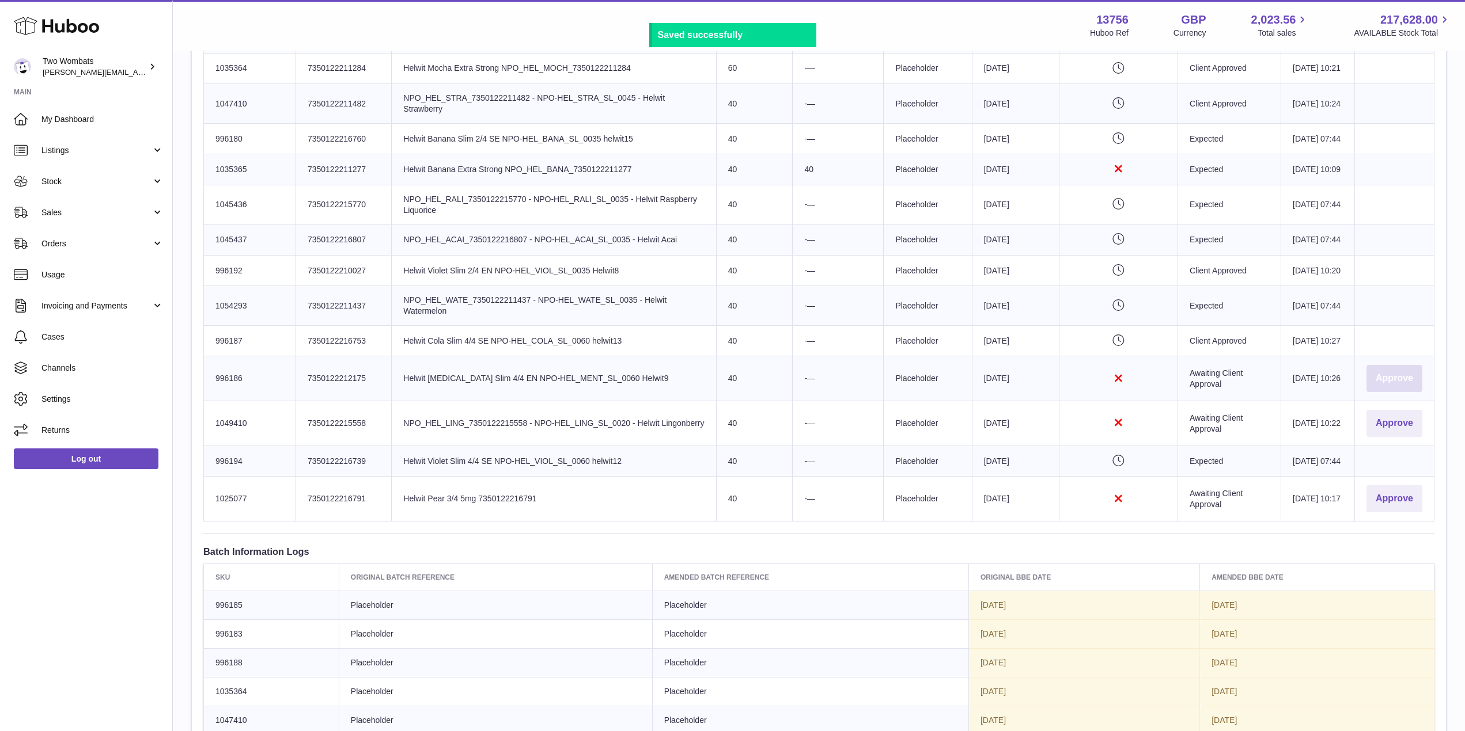
click at [1393, 392] on button "Approve" at bounding box center [1394, 378] width 56 height 27
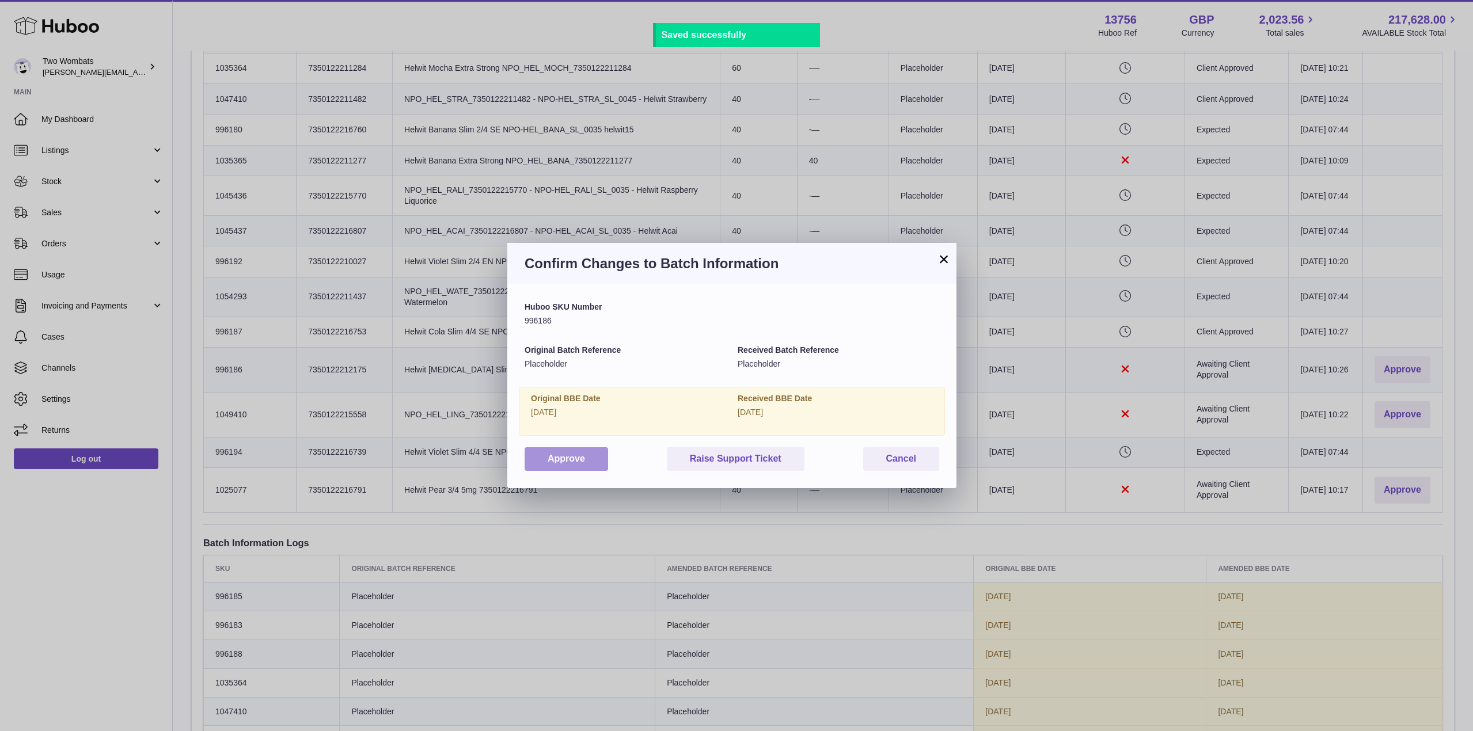
click at [551, 462] on button "Approve" at bounding box center [567, 460] width 84 height 24
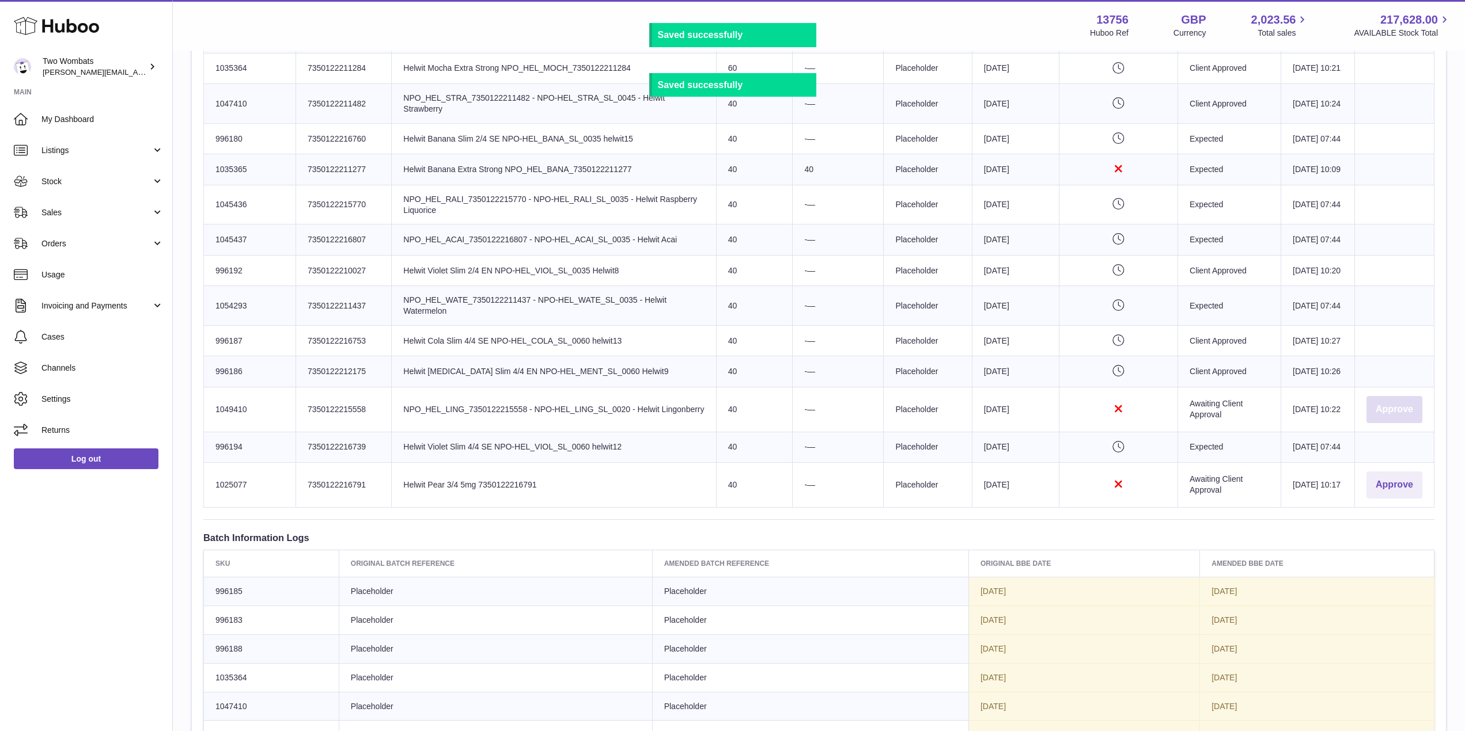
click at [1390, 423] on button "Approve" at bounding box center [1394, 409] width 56 height 27
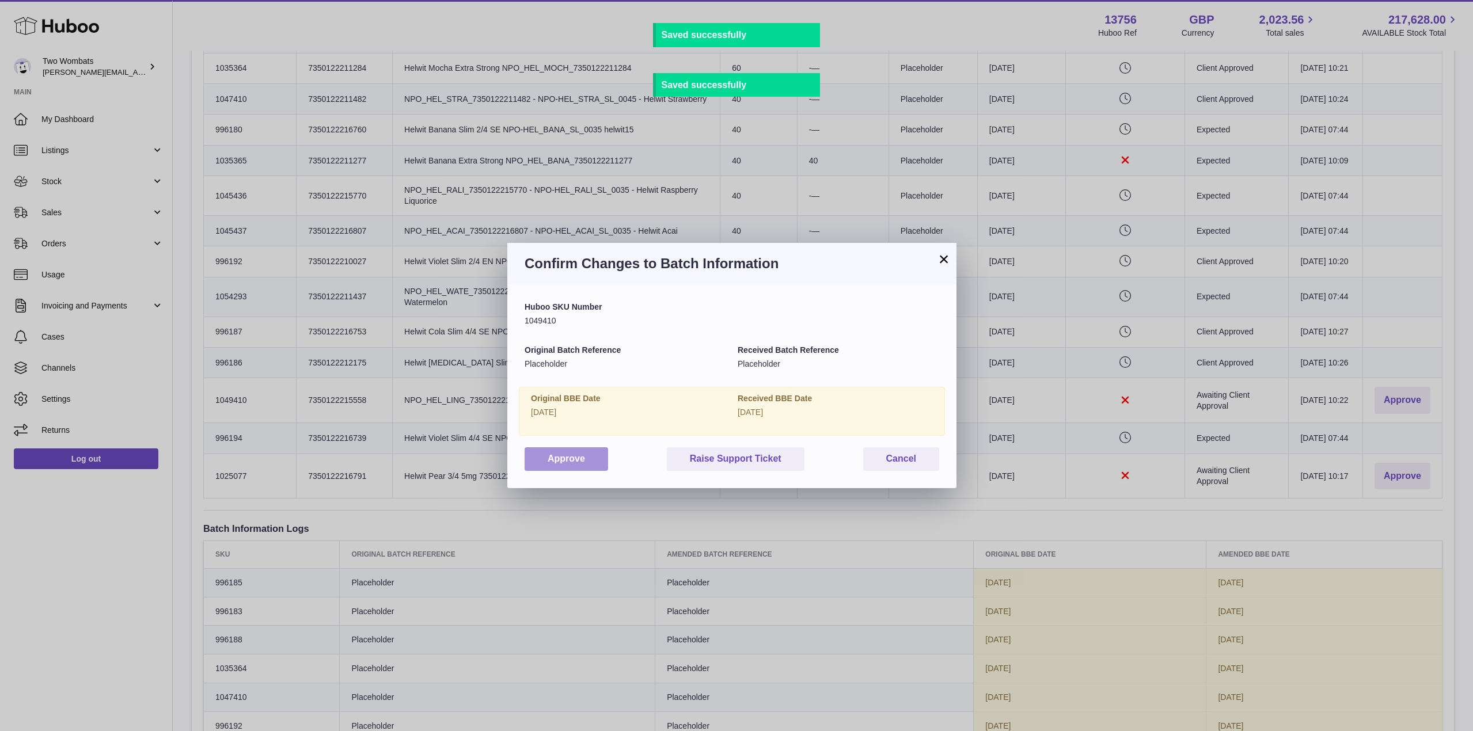
click at [585, 453] on button "Approve" at bounding box center [567, 460] width 84 height 24
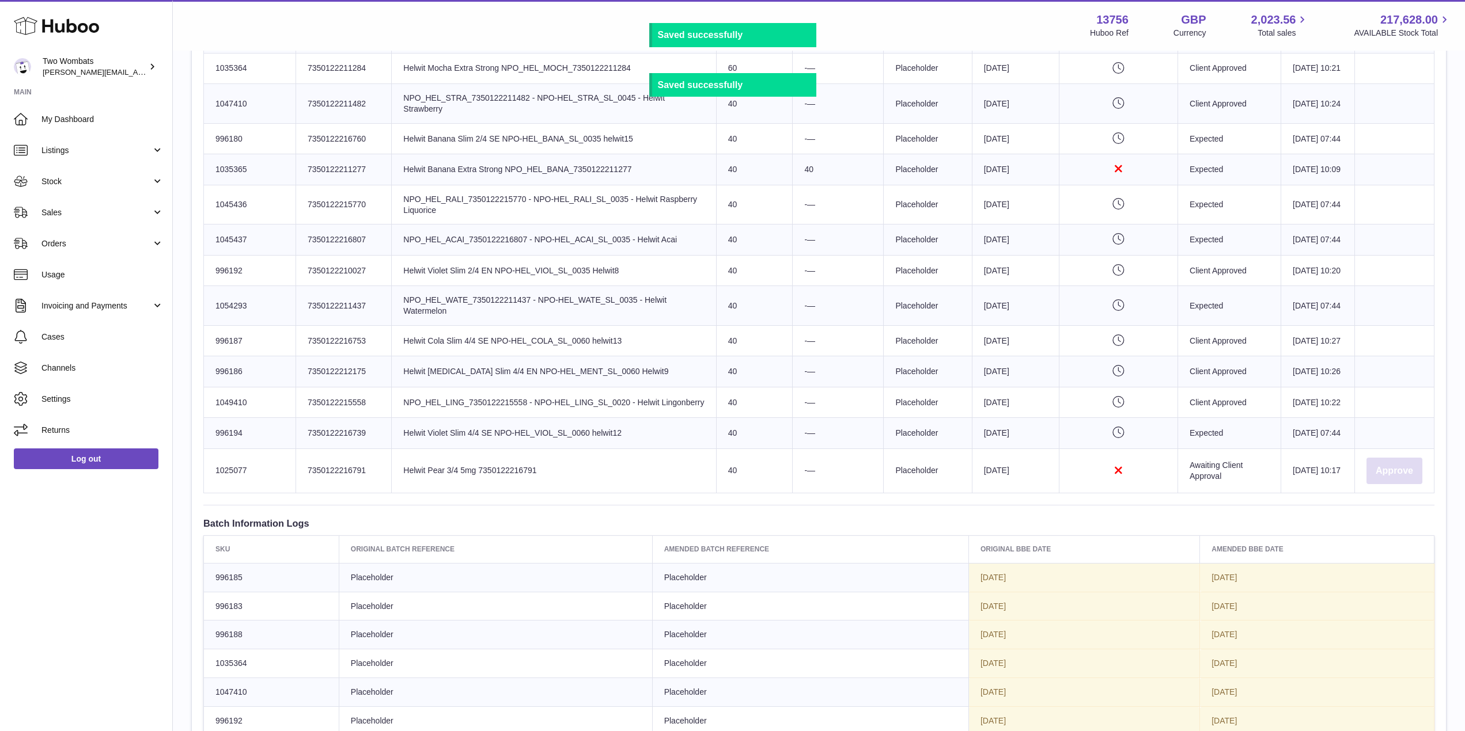
click at [1394, 485] on button "Approve" at bounding box center [1394, 471] width 56 height 27
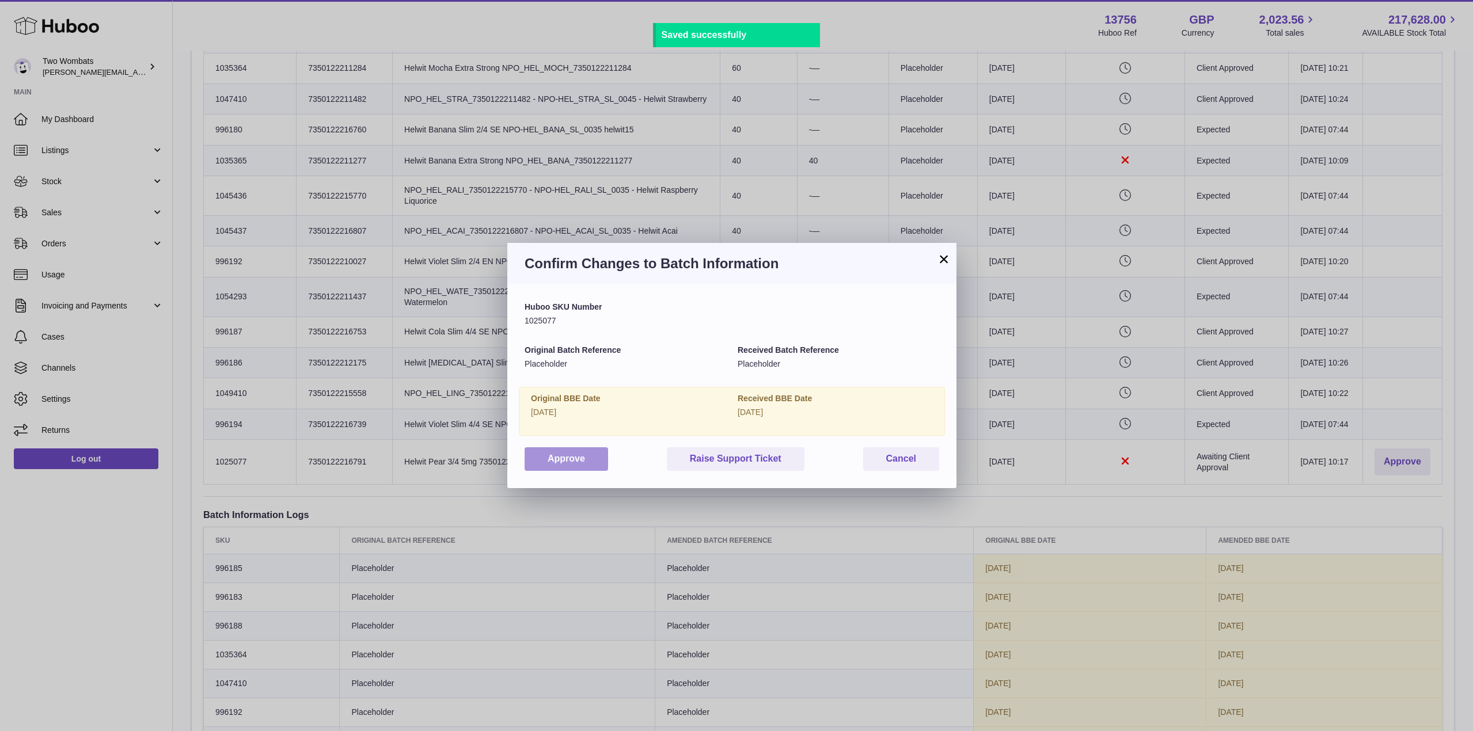
click at [580, 450] on button "Approve" at bounding box center [567, 460] width 84 height 24
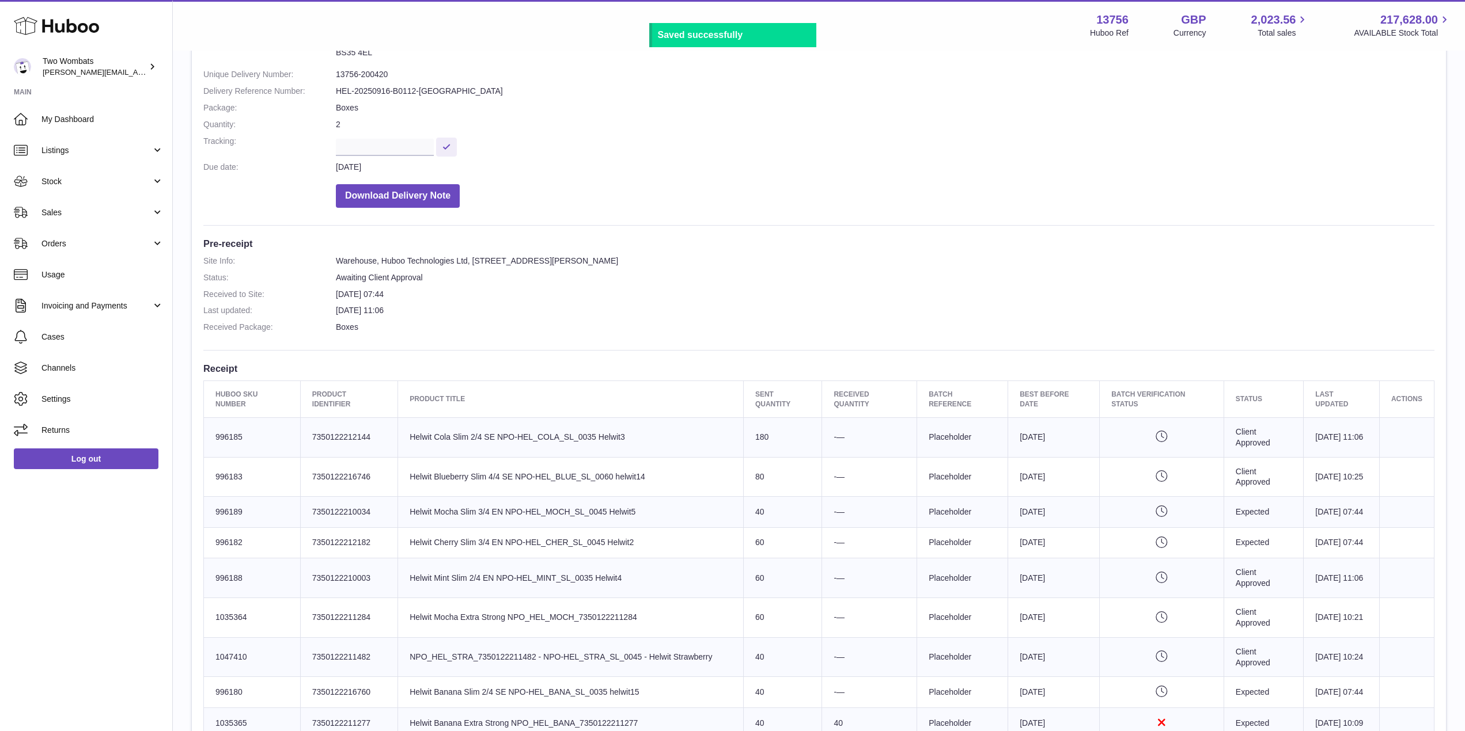
scroll to position [124, 0]
